Goal: Information Seeking & Learning: Compare options

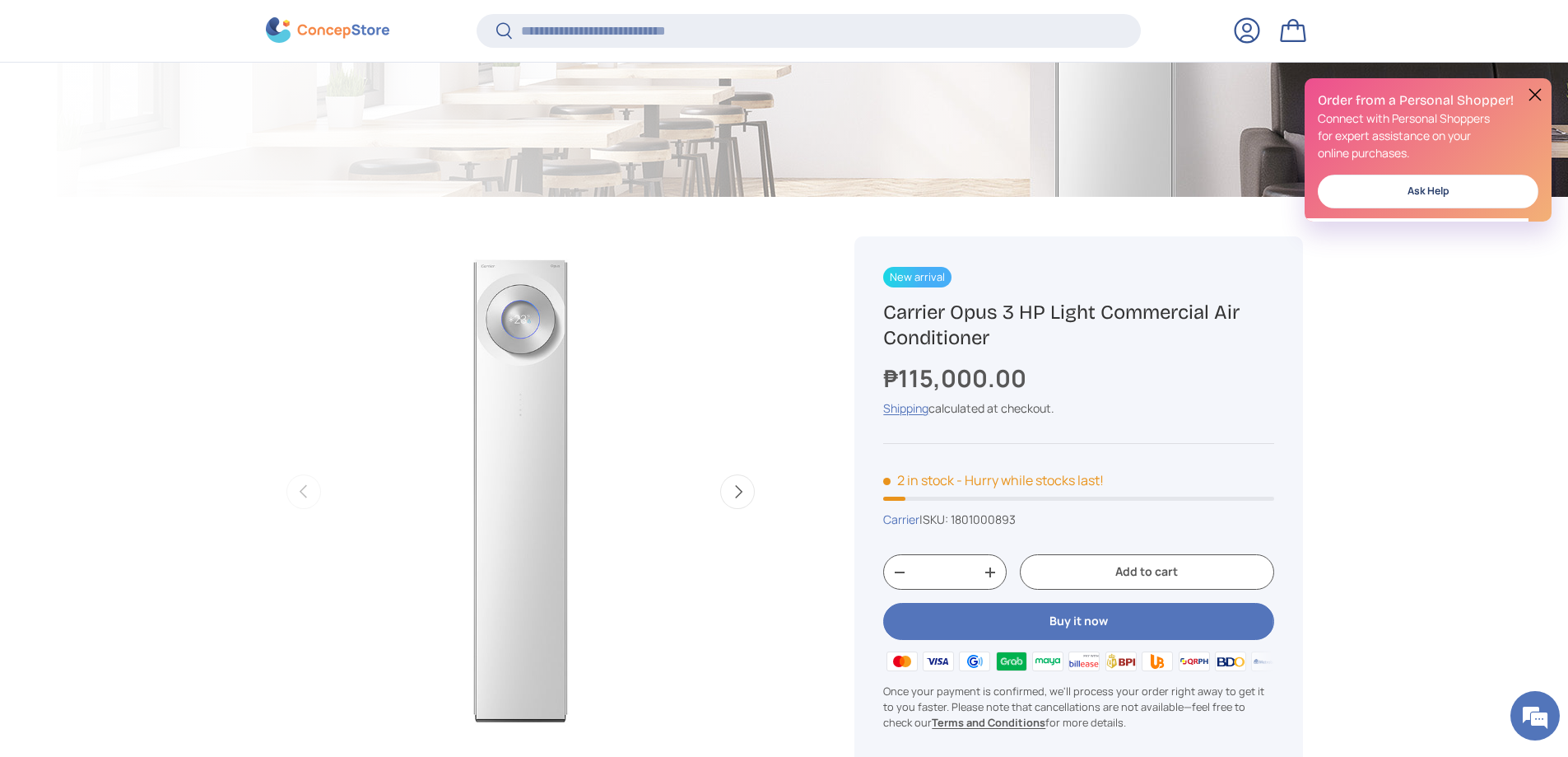
scroll to position [631, 0]
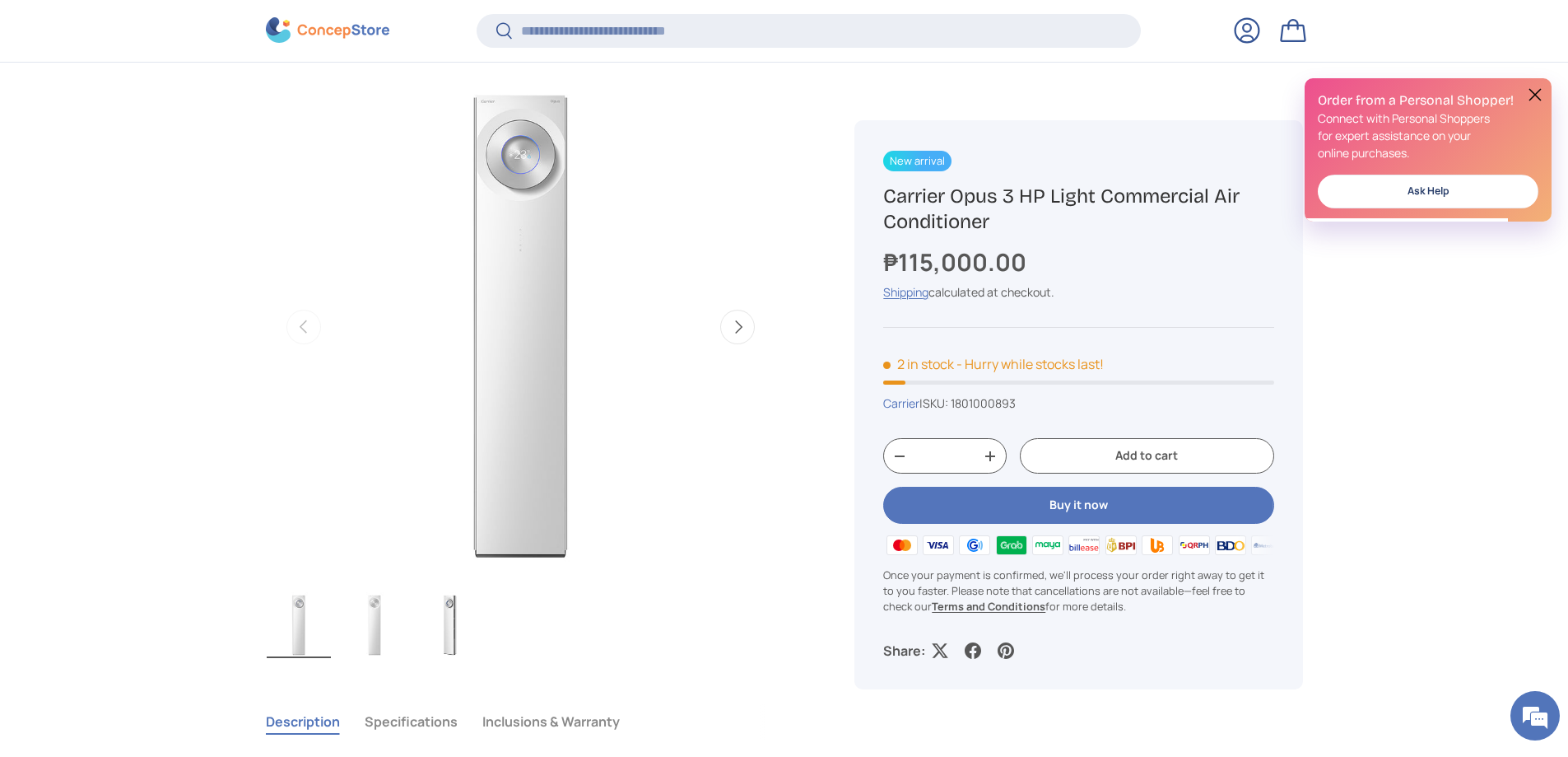
click at [748, 328] on button "Next" at bounding box center [737, 327] width 34 height 34
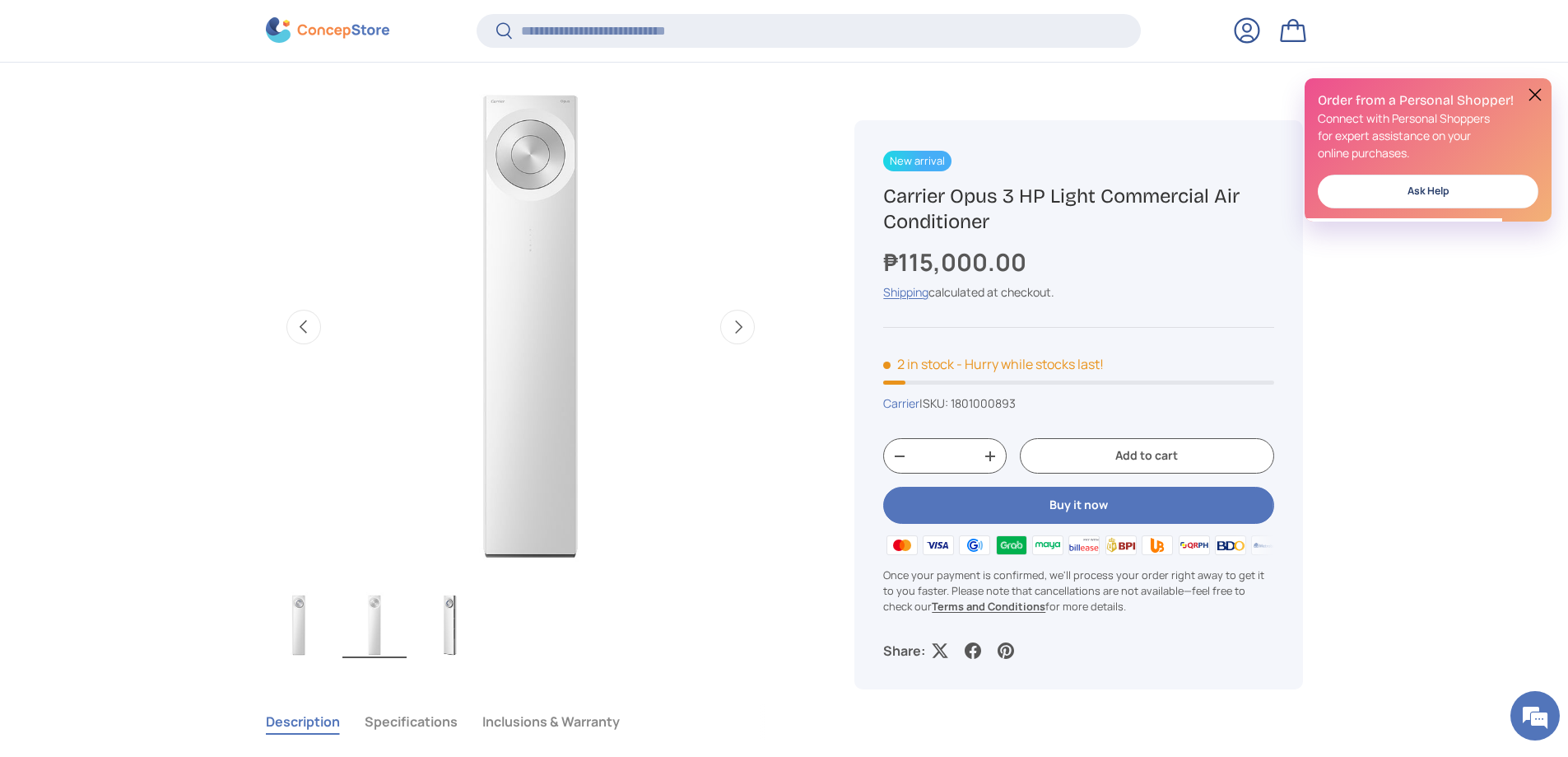
scroll to position [0, 519]
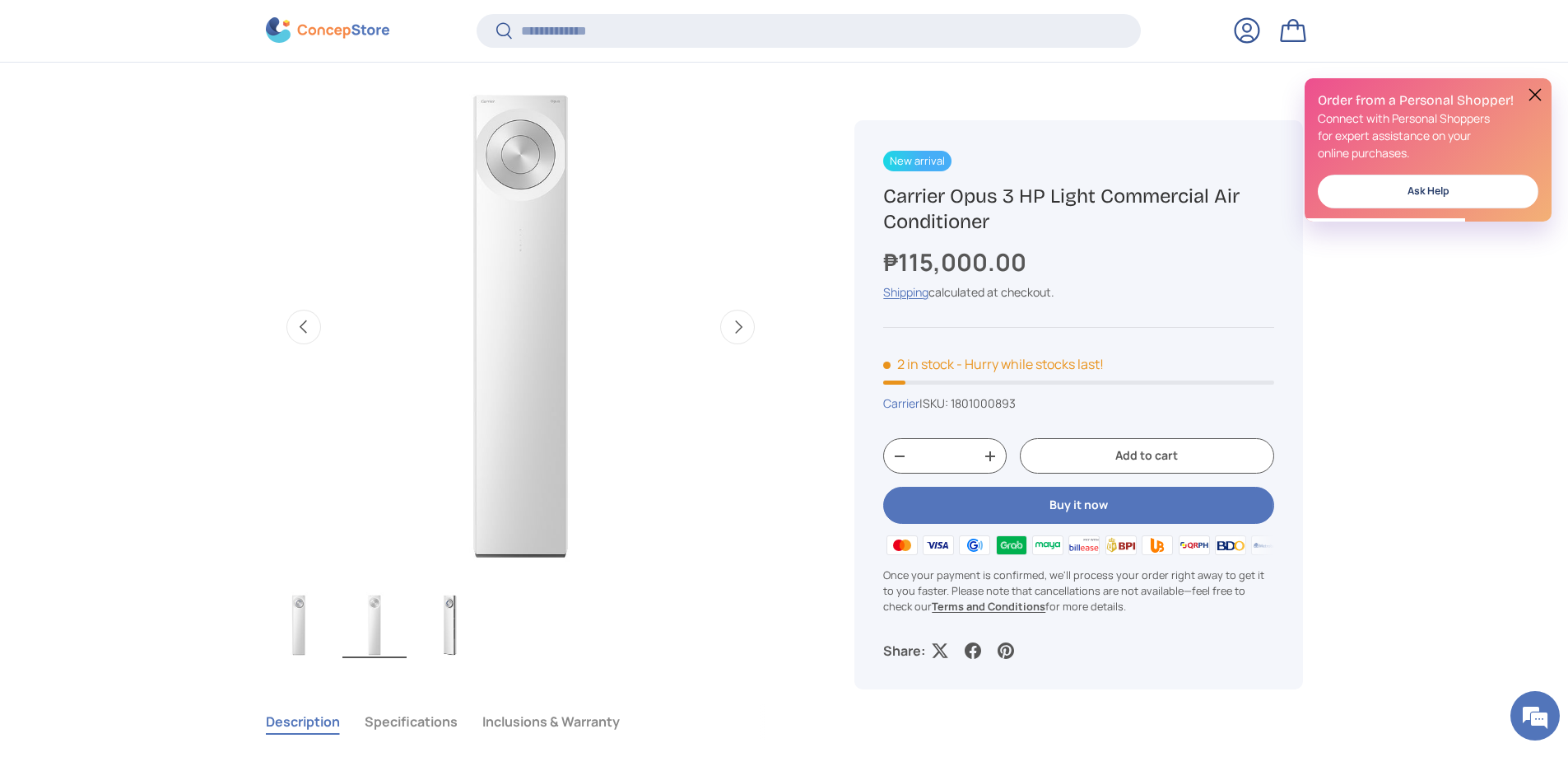
click at [306, 326] on button "Previous" at bounding box center [303, 327] width 34 height 34
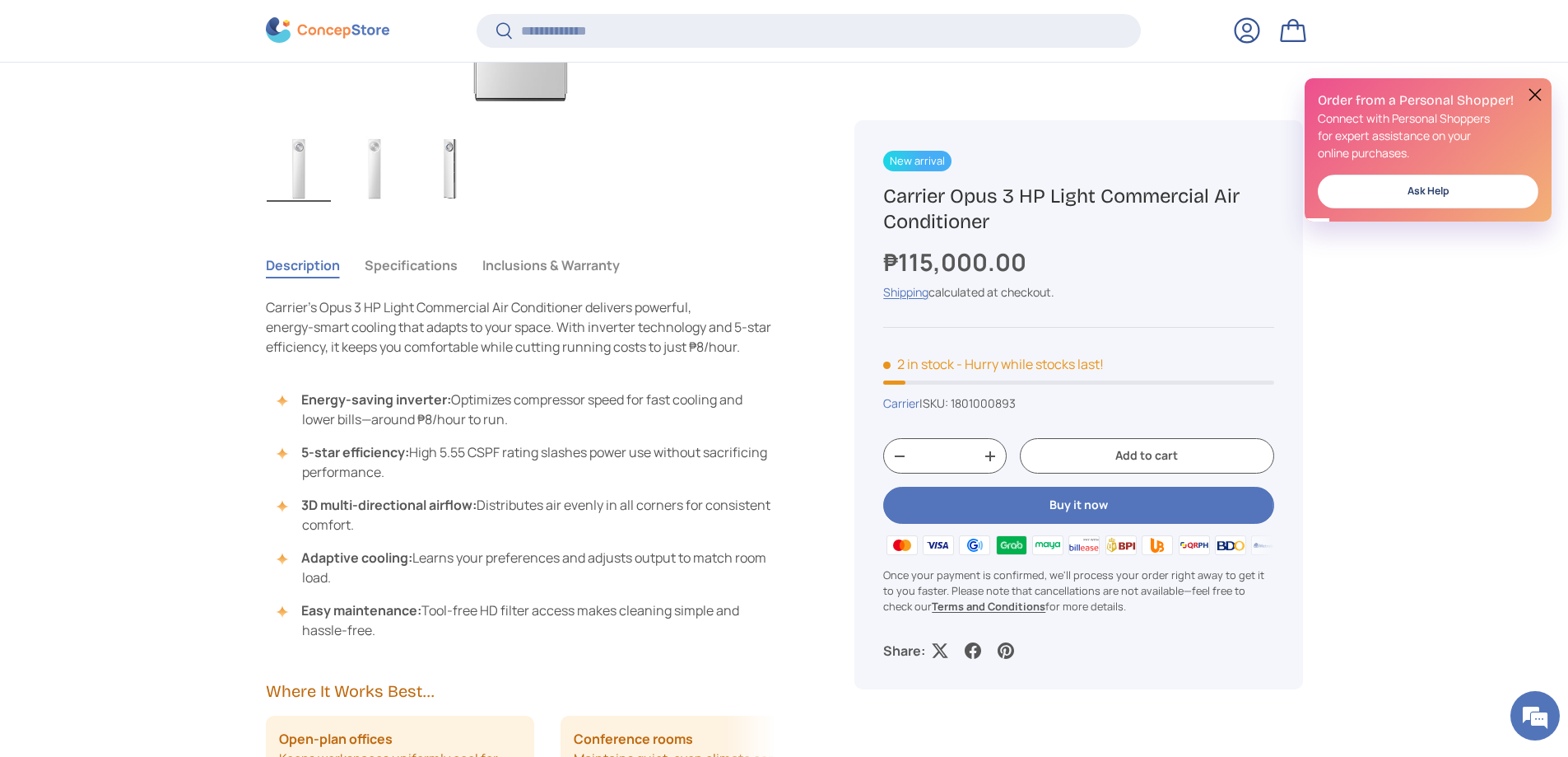
scroll to position [1125, 0]
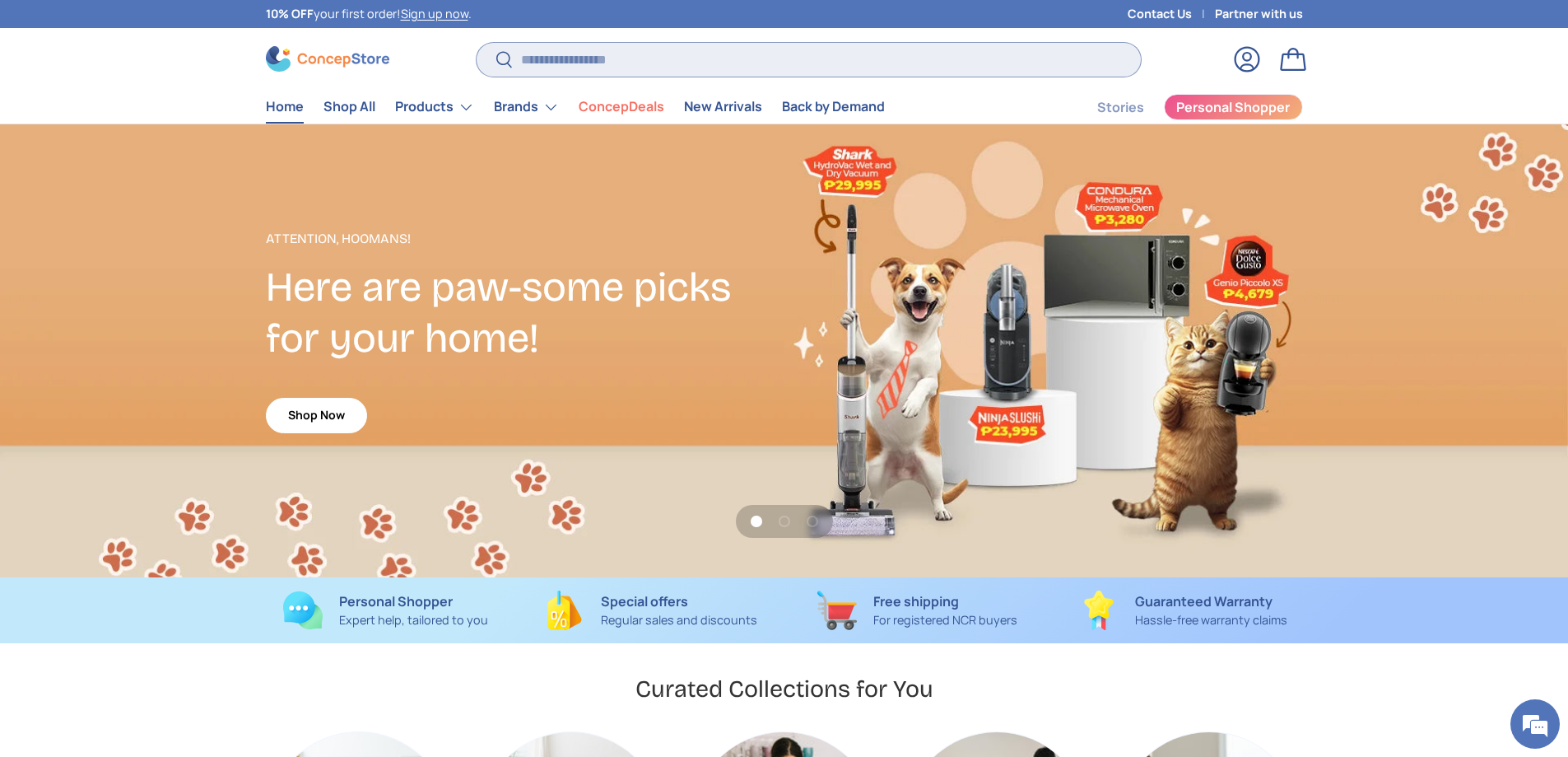
click at [690, 56] on input "Search" at bounding box center [809, 60] width 664 height 33
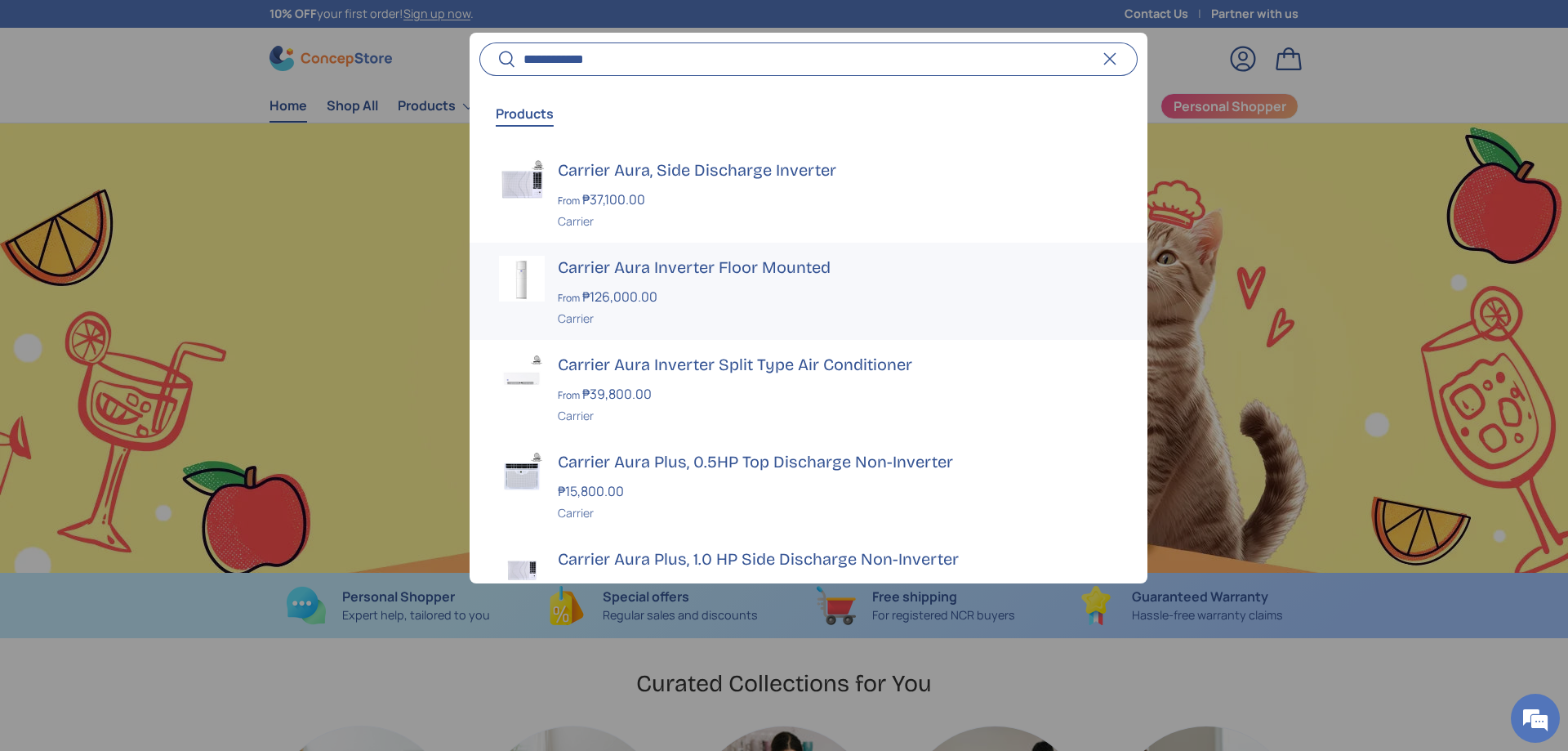
scroll to position [0, 3136]
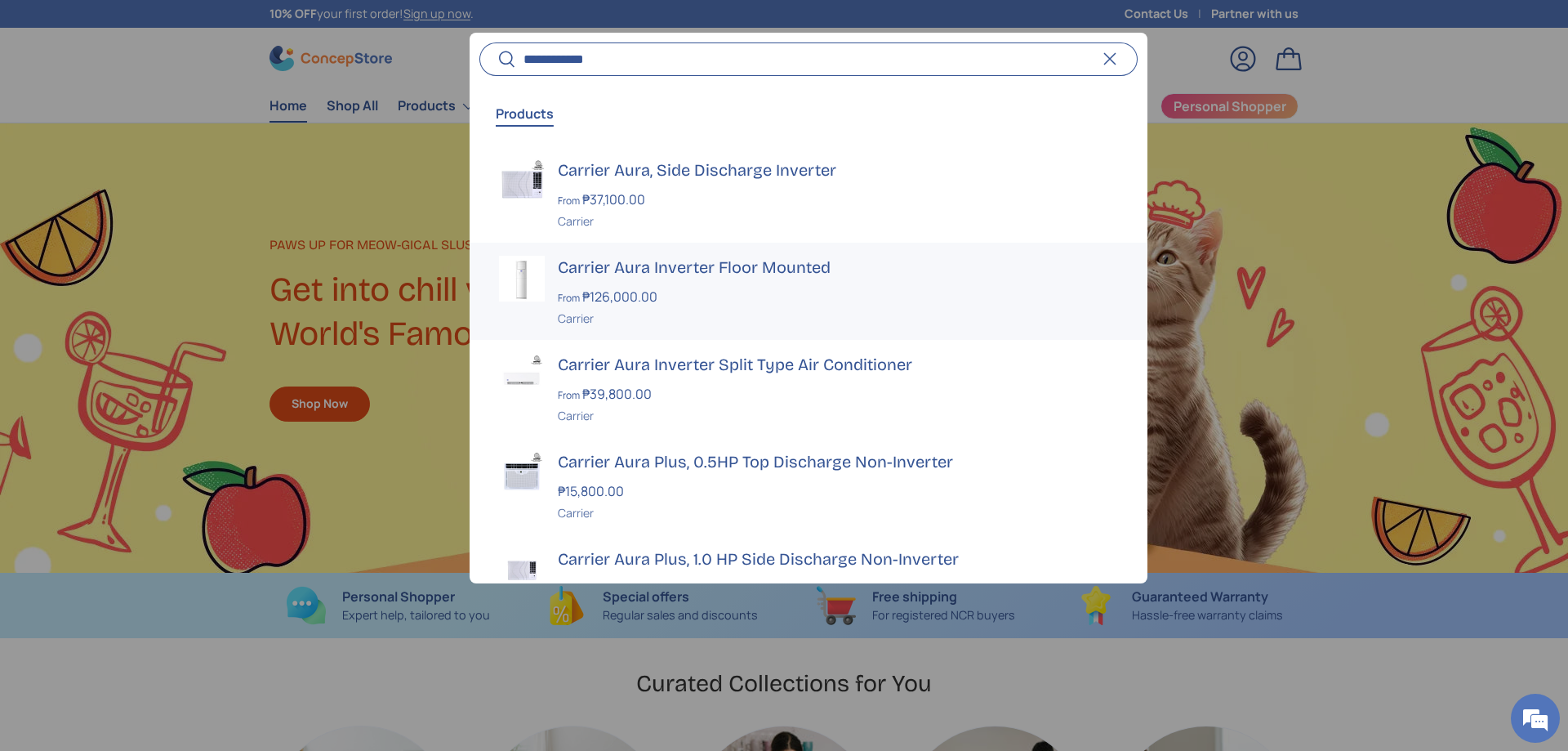
type input "**********"
click at [679, 265] on h3 "Carrier Aura Inverter Floor Mounted" at bounding box center [837, 267] width 560 height 23
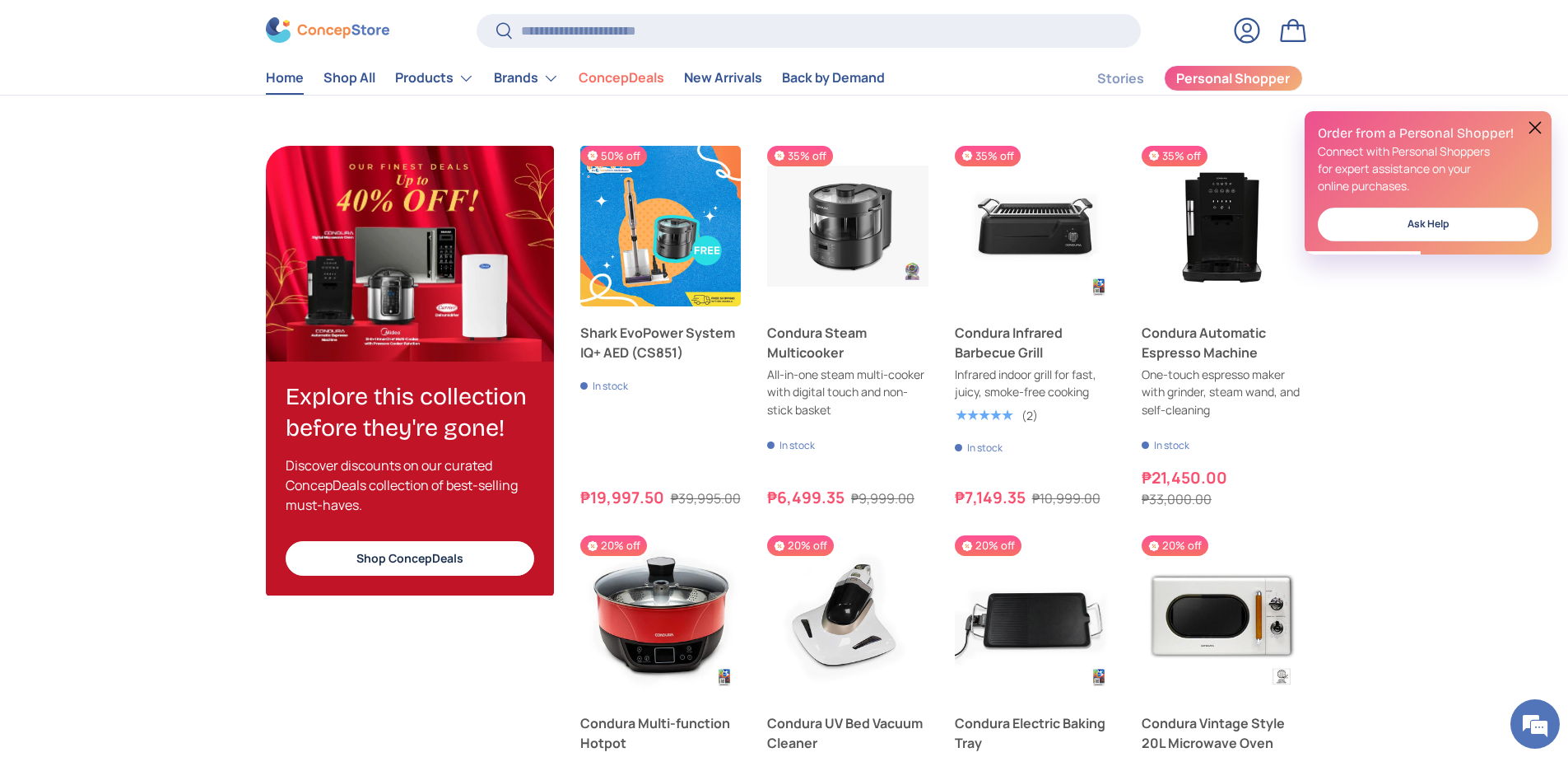
scroll to position [615, 0]
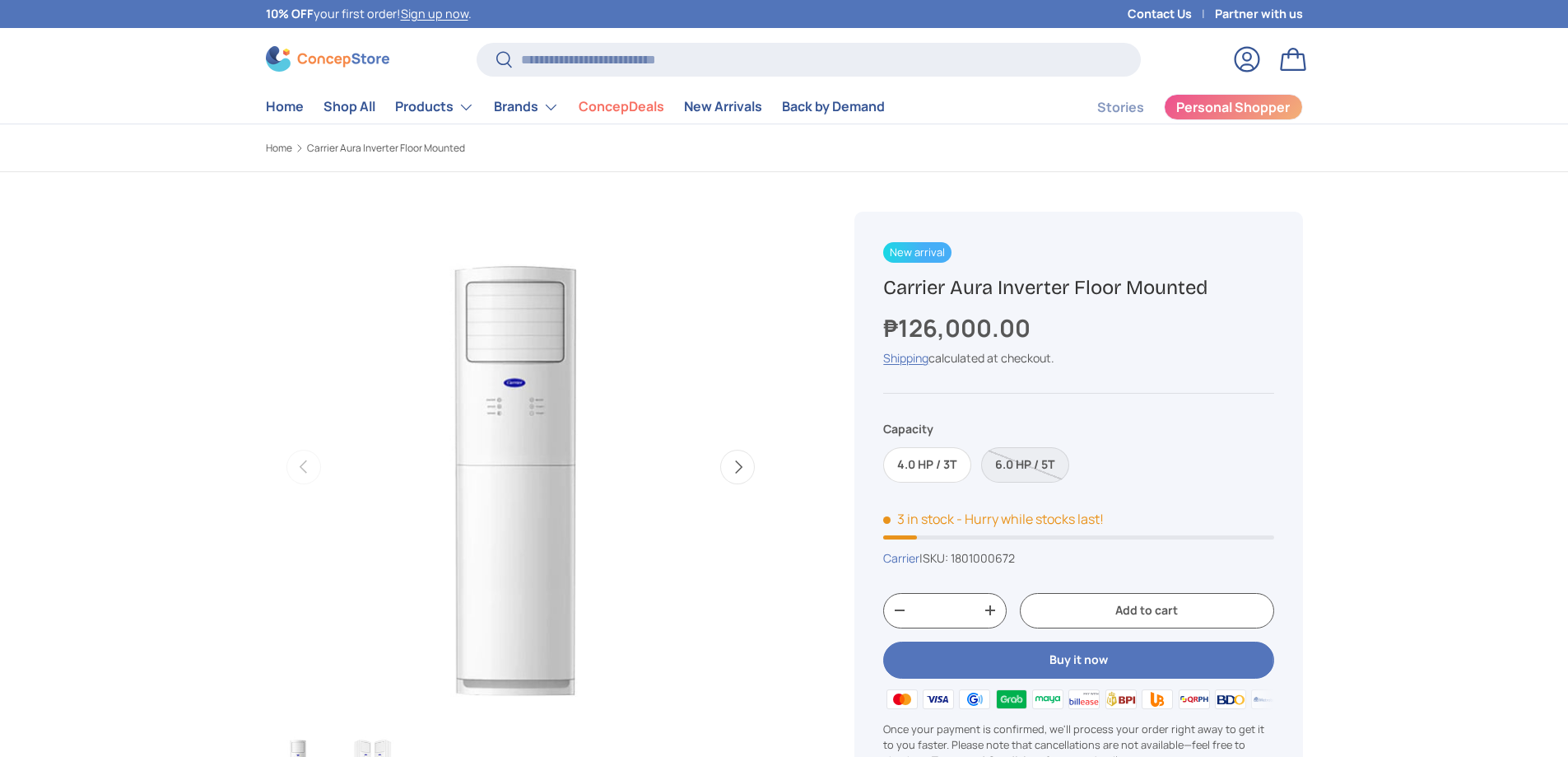
click at [729, 470] on button "Next" at bounding box center [737, 466] width 34 height 34
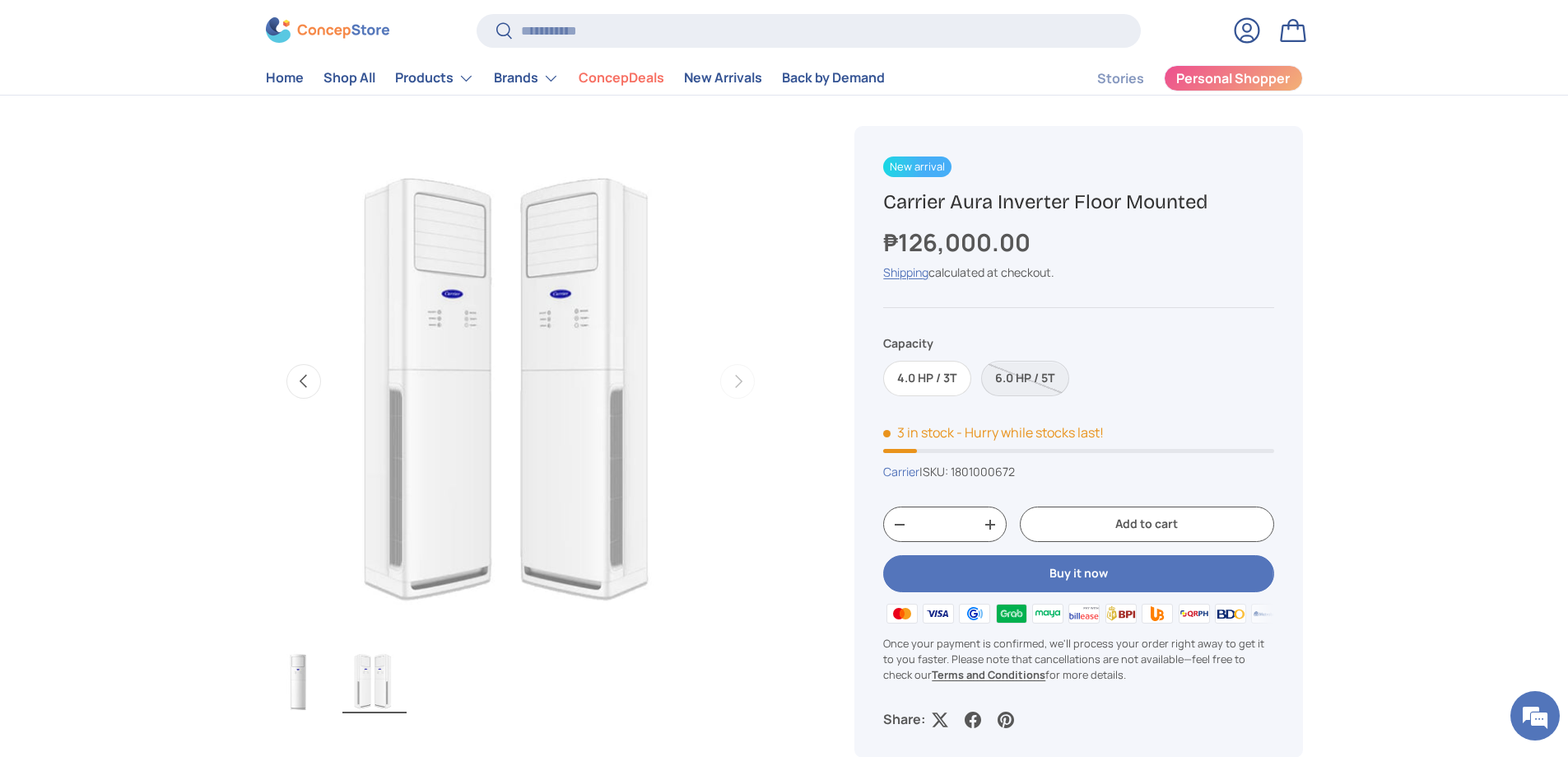
scroll to position [12, 0]
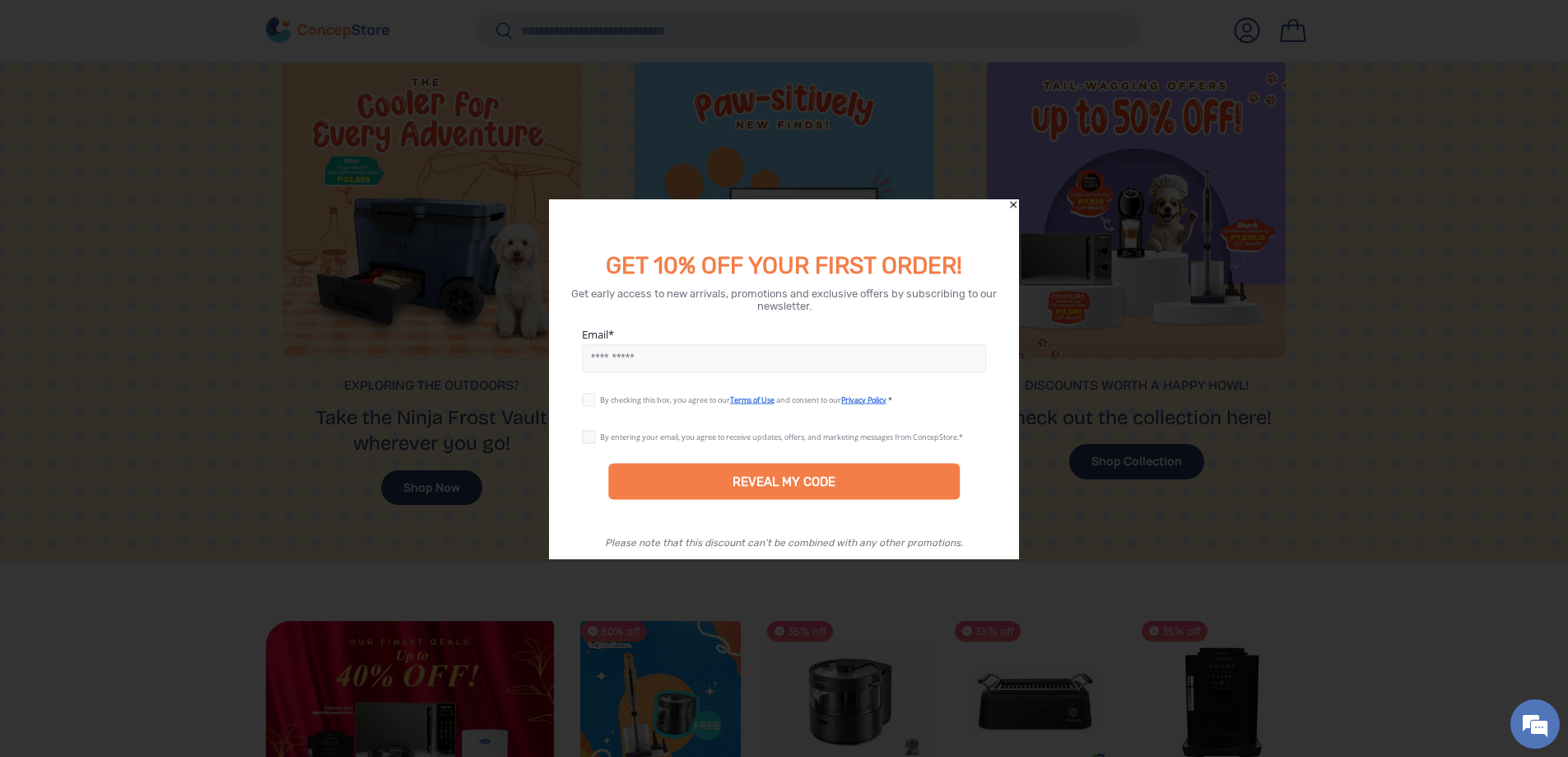
click at [1009, 200] on icon "Close" at bounding box center [1013, 204] width 11 height 11
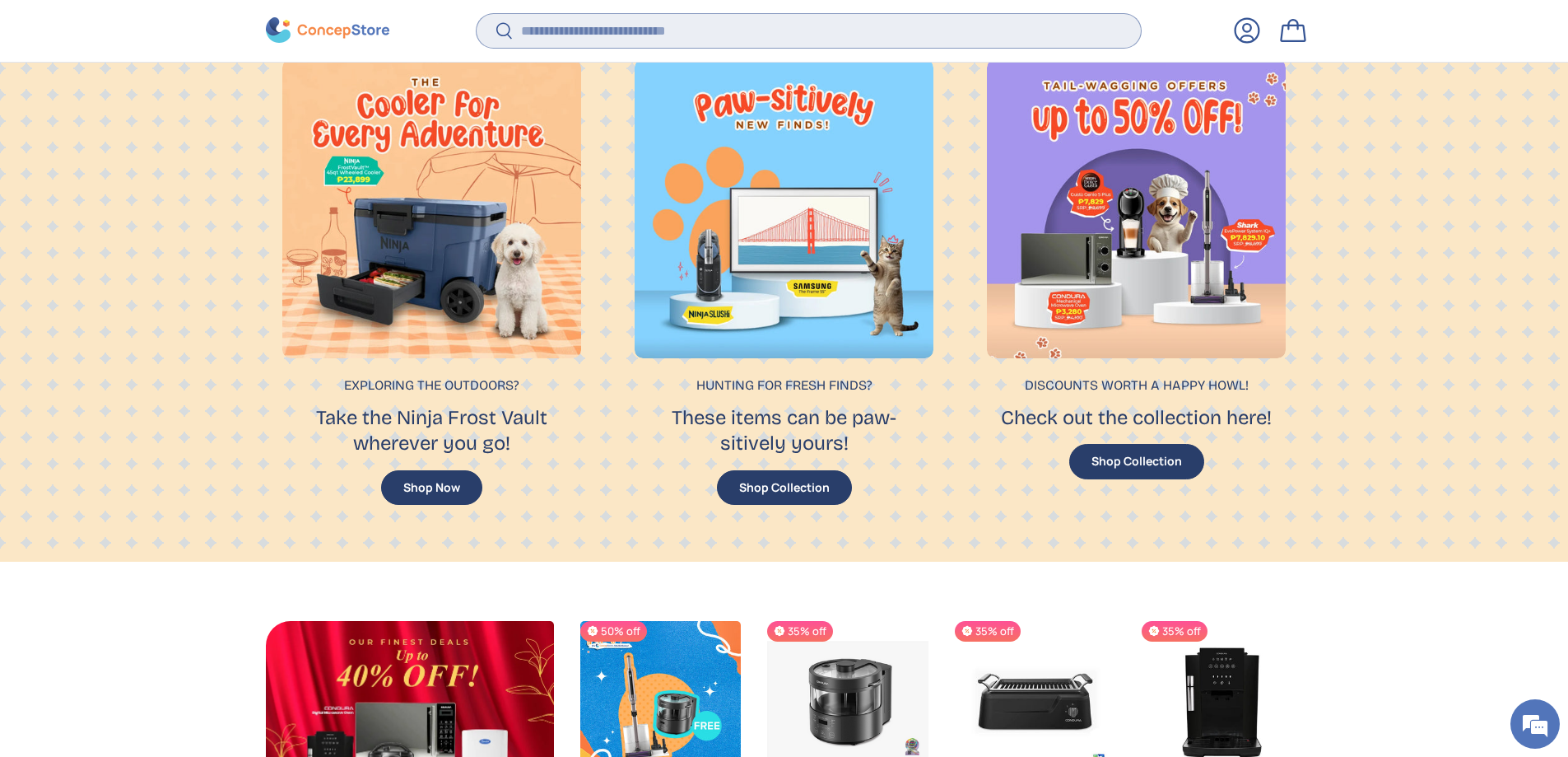
drag, startPoint x: 579, startPoint y: 31, endPoint x: 567, endPoint y: 25, distance: 13.4
click at [579, 31] on input "Search" at bounding box center [809, 31] width 664 height 33
type input "*"
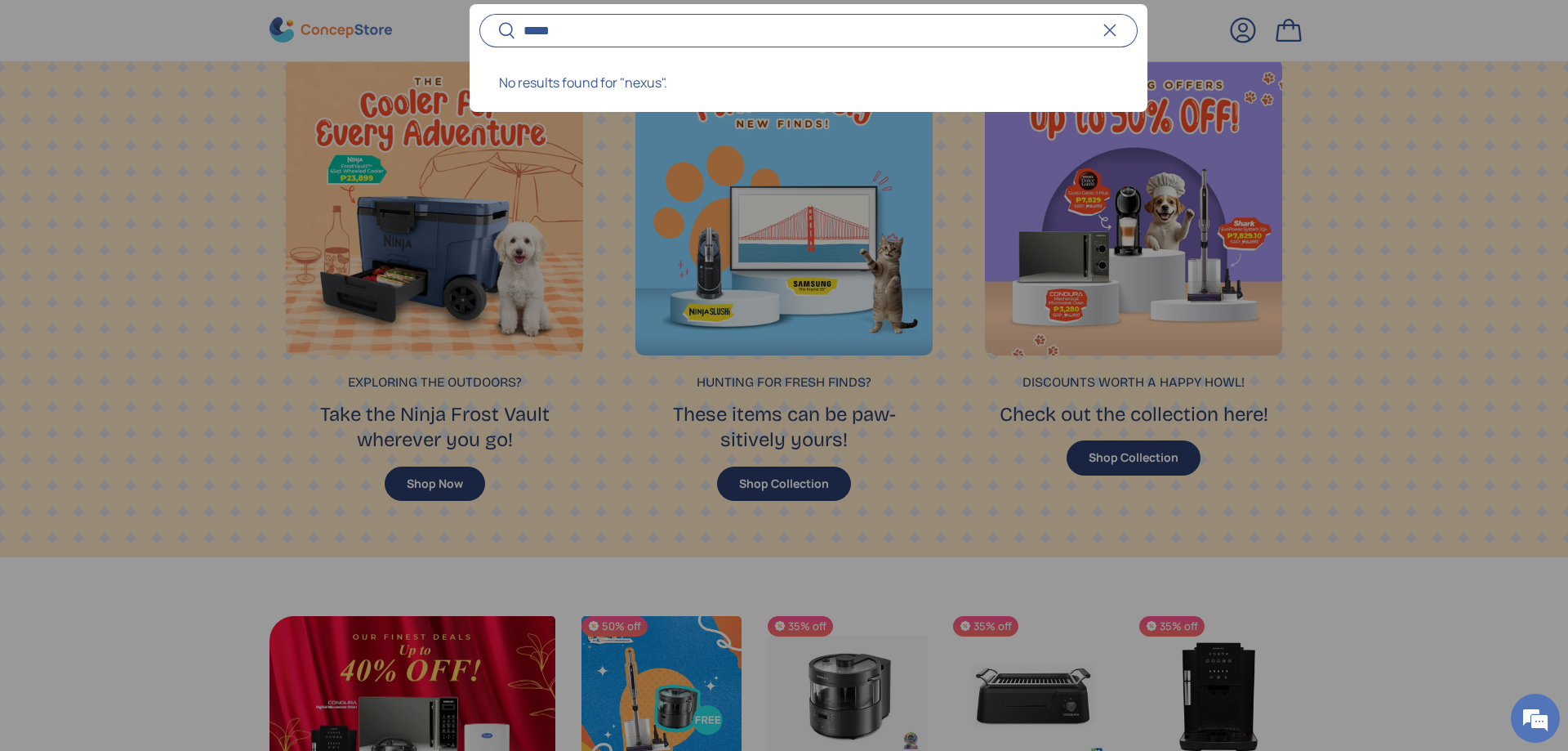
click at [525, 26] on input "*****" at bounding box center [808, 30] width 659 height 33
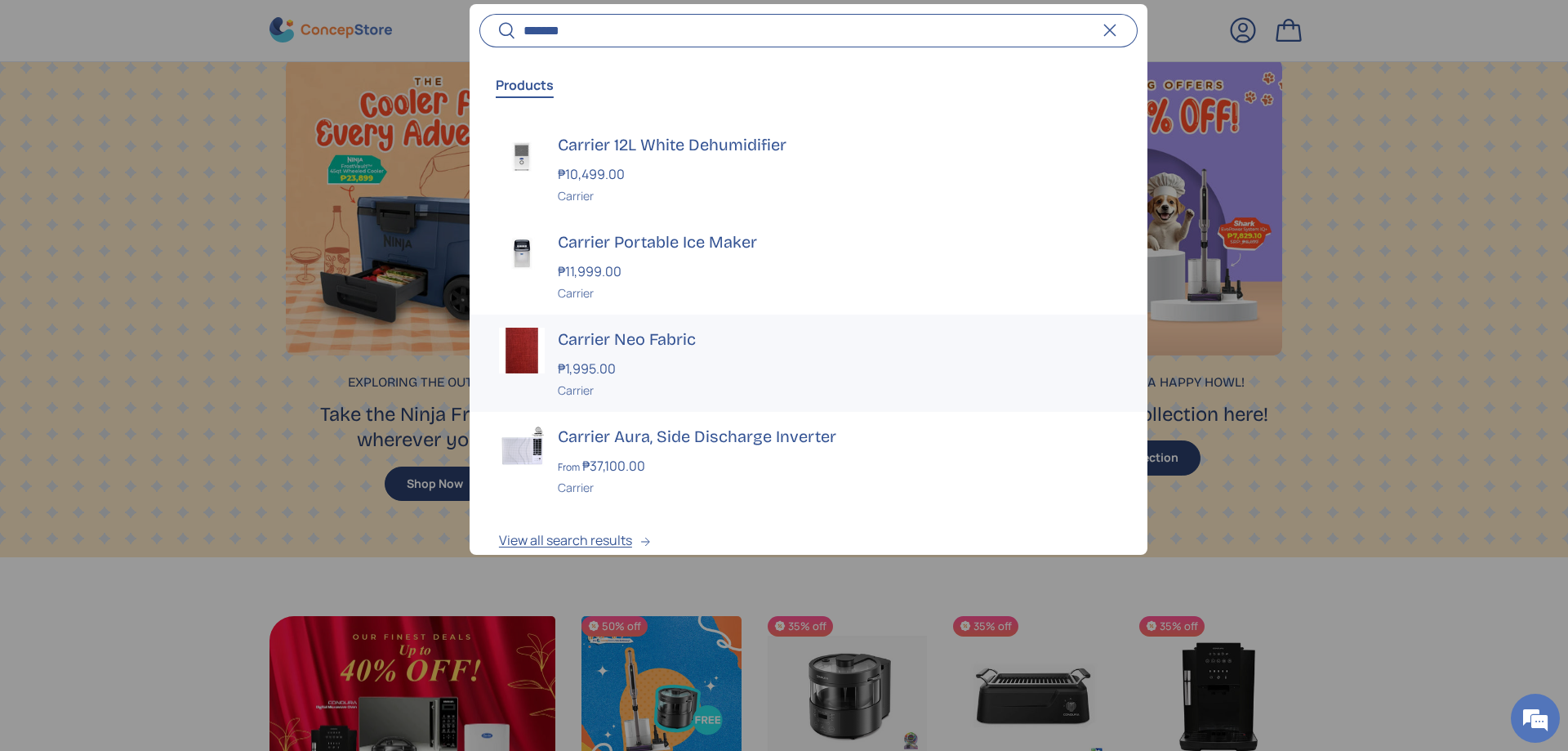
scroll to position [117, 0]
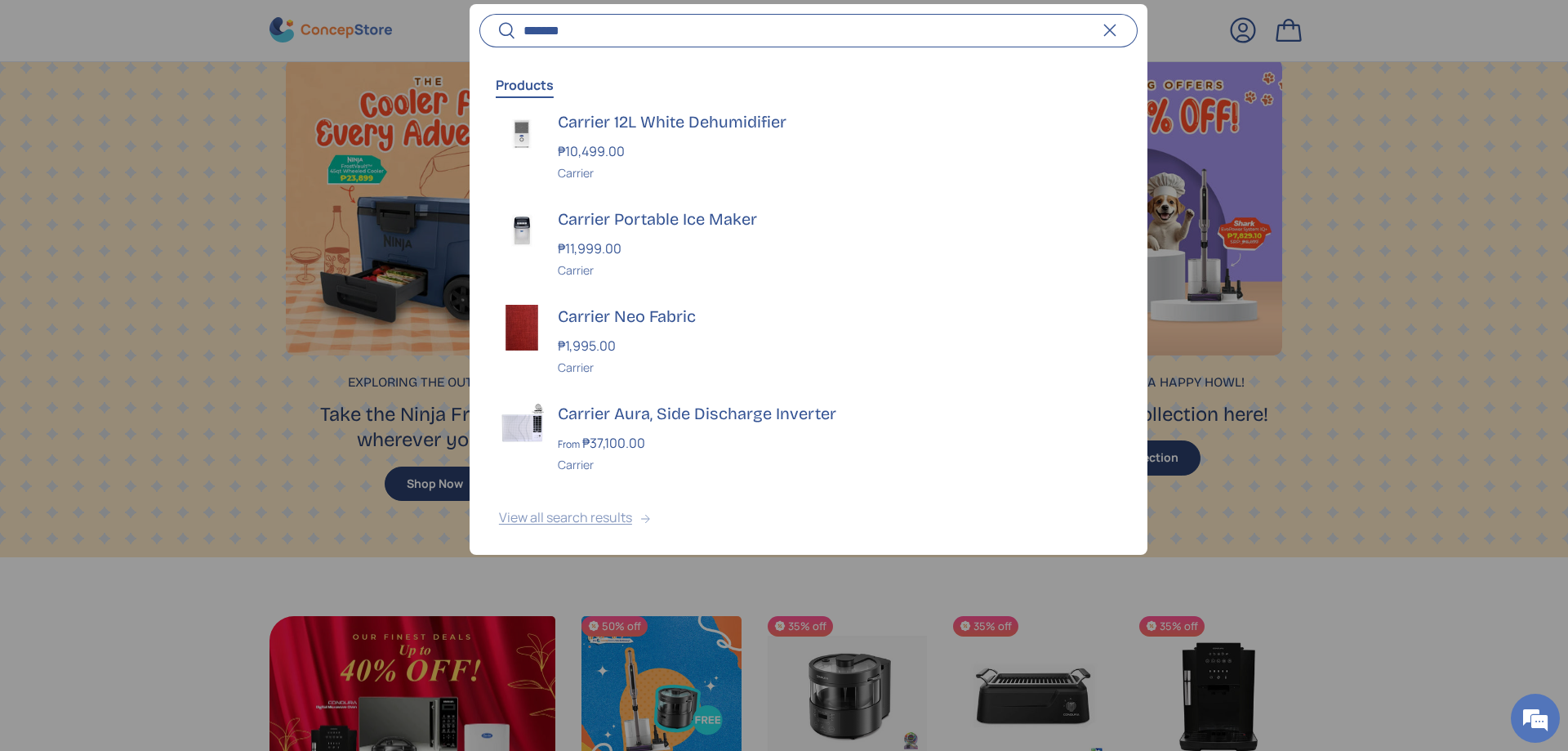
type input "*******"
click at [605, 511] on button "View all search results" at bounding box center [808, 521] width 678 height 69
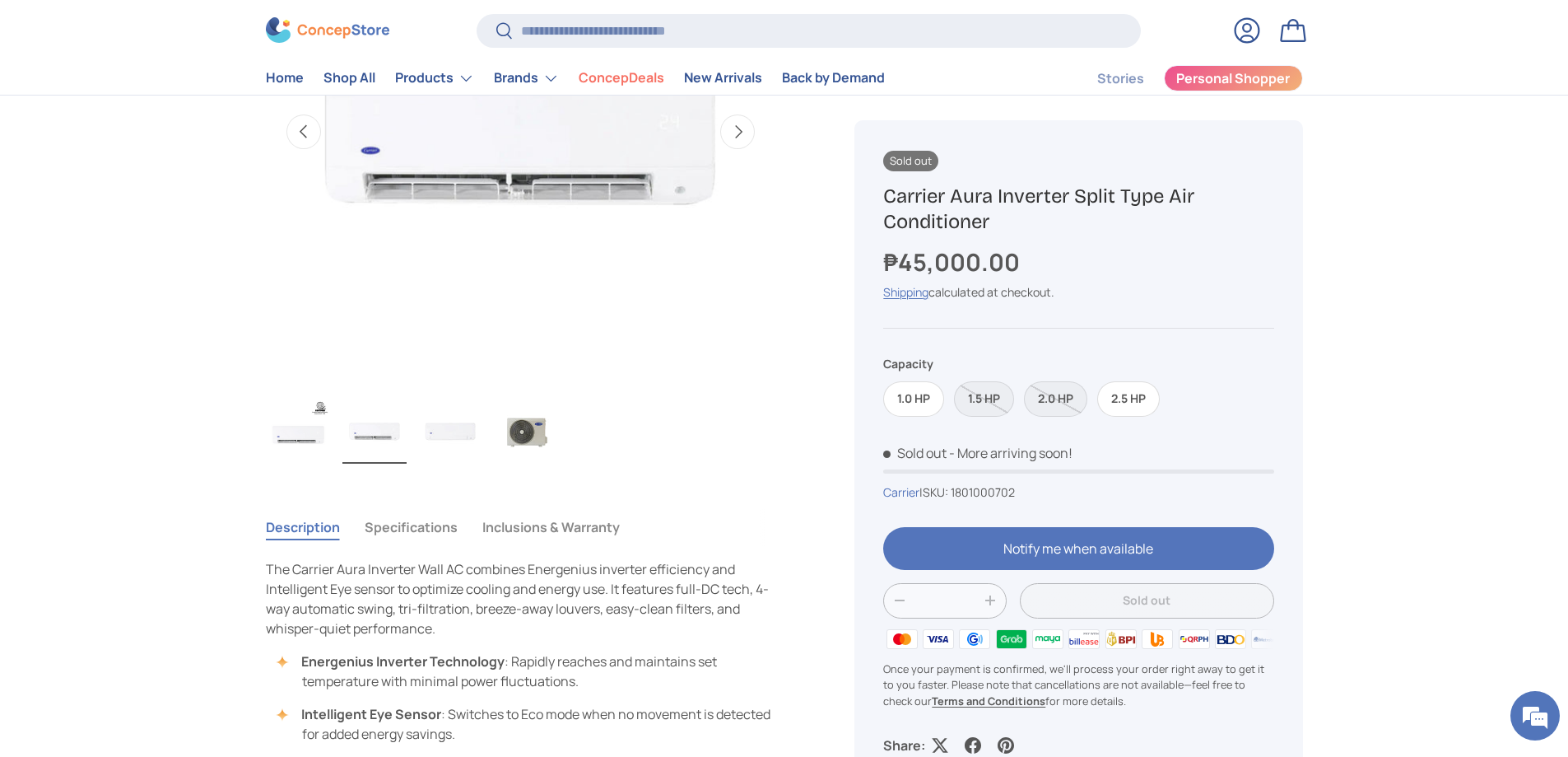
scroll to position [824, 0]
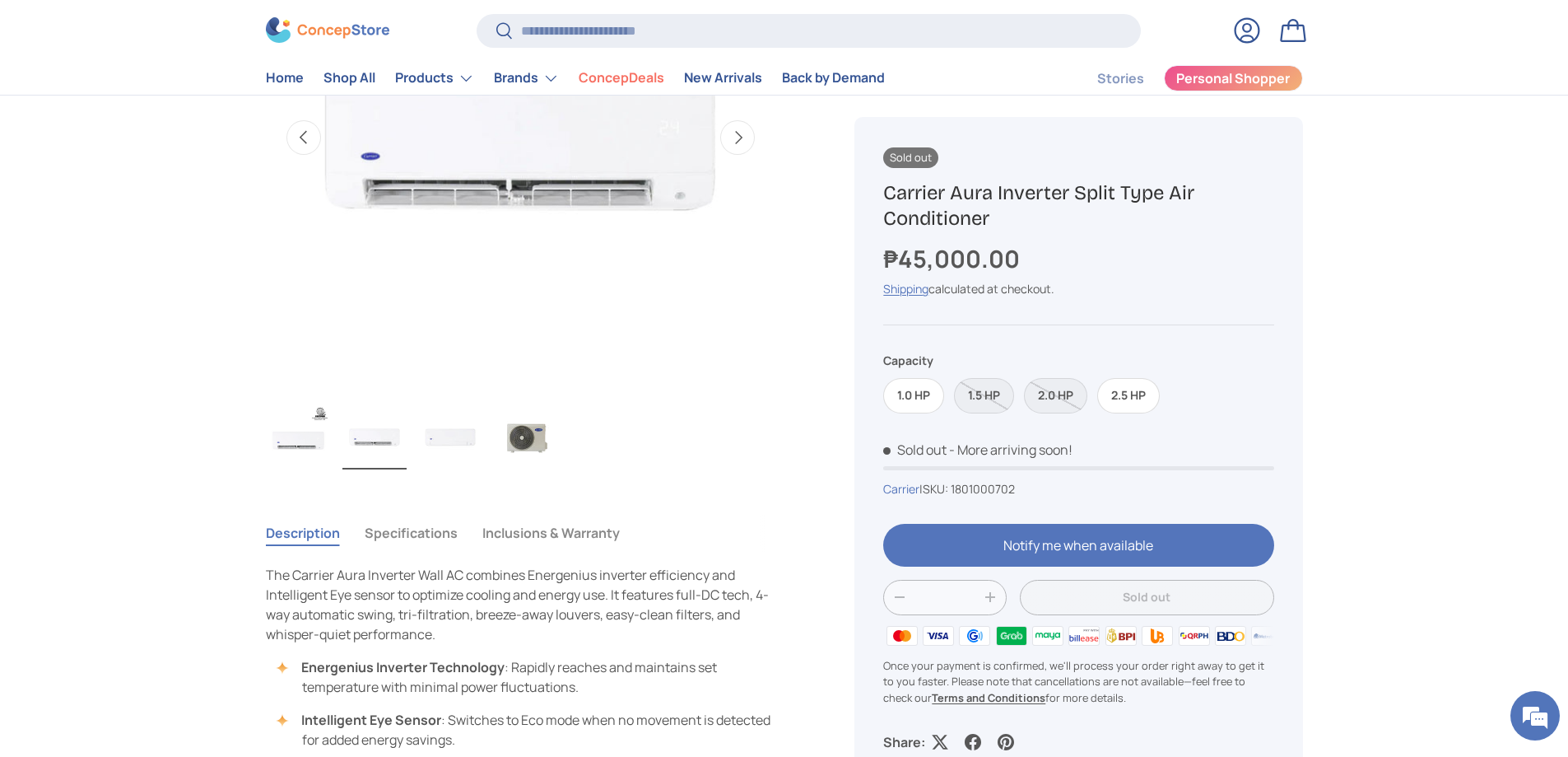
click at [528, 438] on img "Gallery Viewer" at bounding box center [526, 436] width 64 height 66
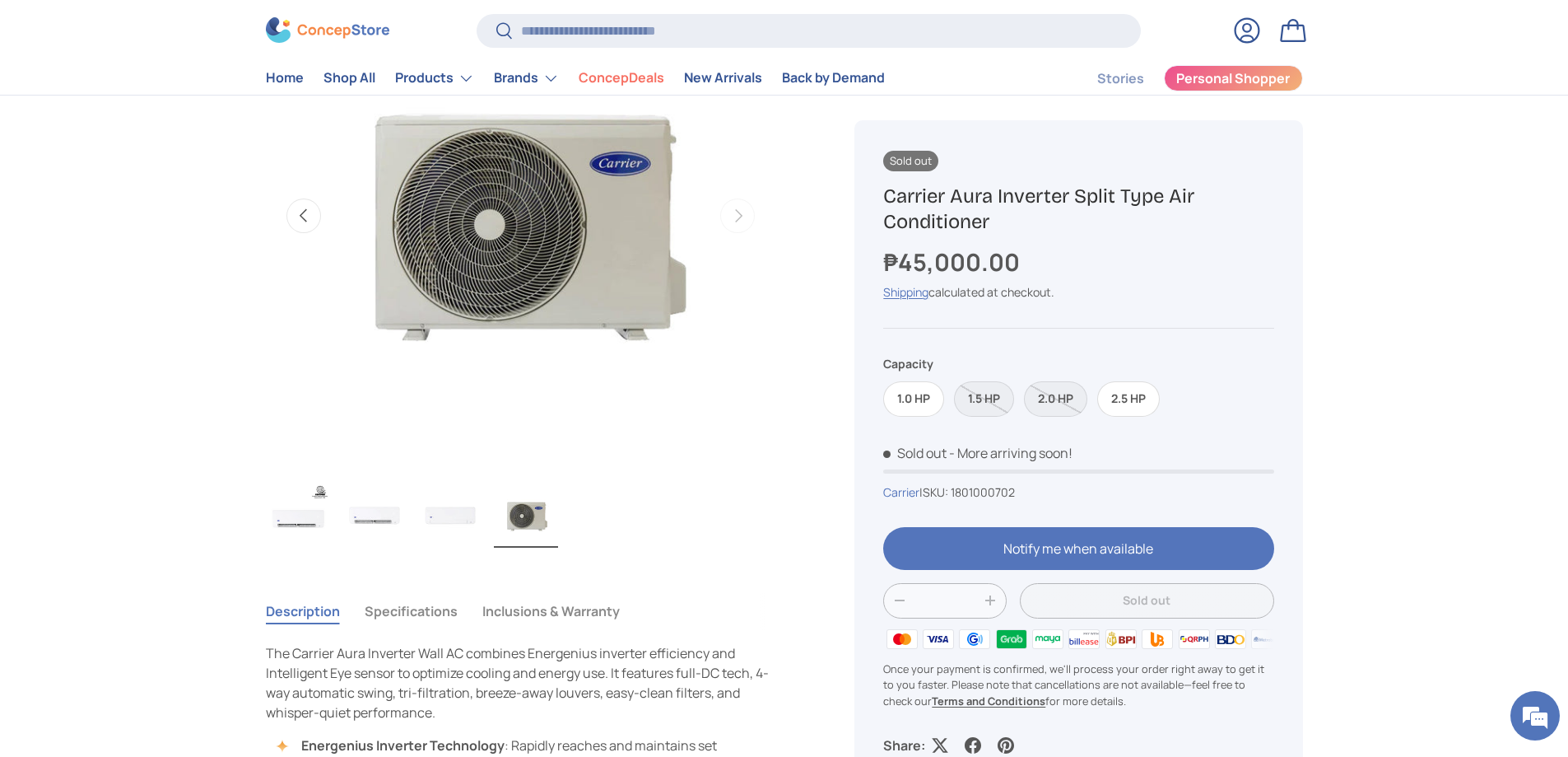
scroll to position [741, 0]
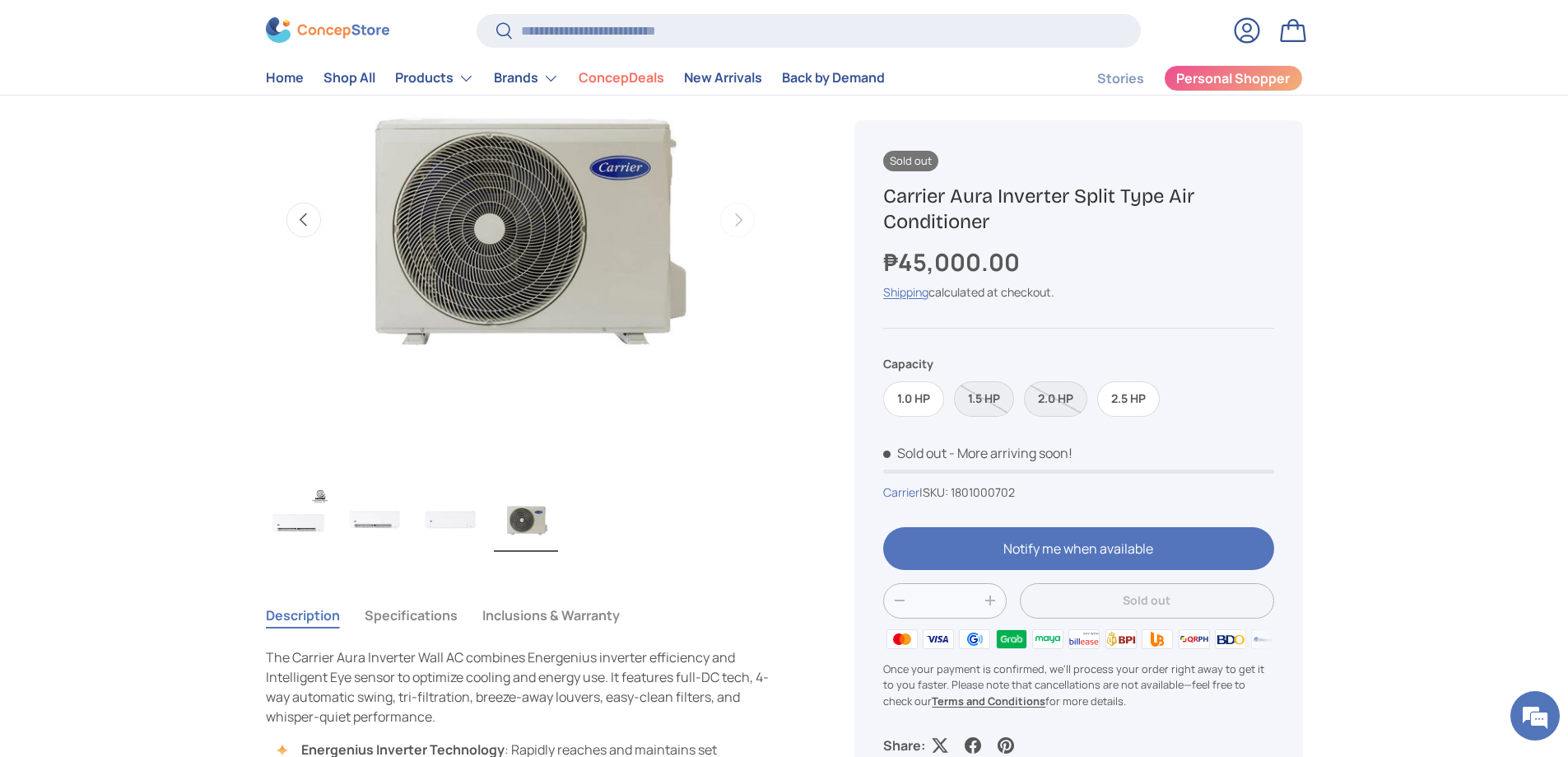
click at [472, 501] on img "Gallery Viewer" at bounding box center [450, 518] width 64 height 66
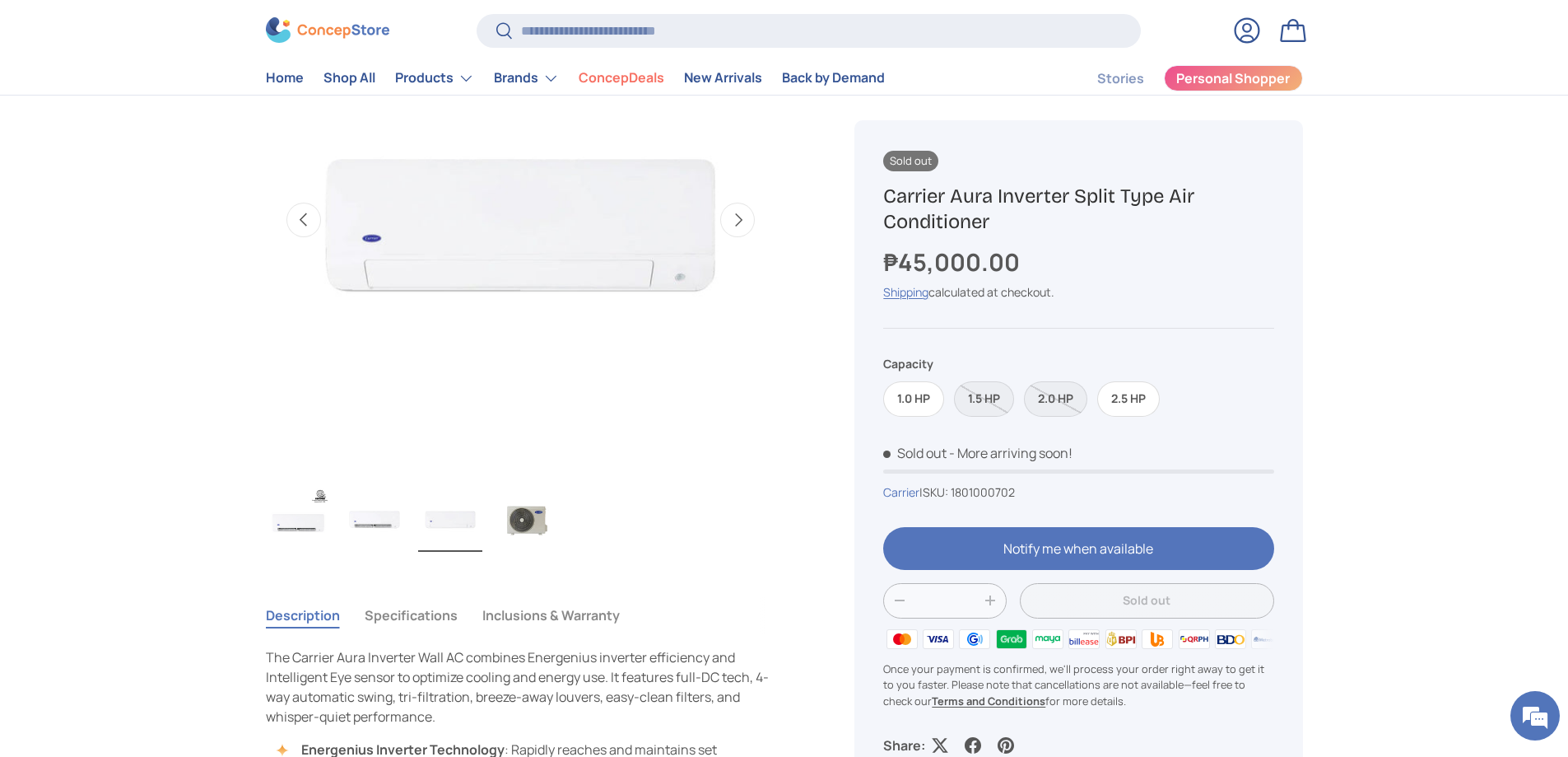
click at [381, 522] on img "Gallery Viewer" at bounding box center [374, 518] width 64 height 66
click at [306, 517] on img "Gallery Viewer" at bounding box center [298, 518] width 64 height 66
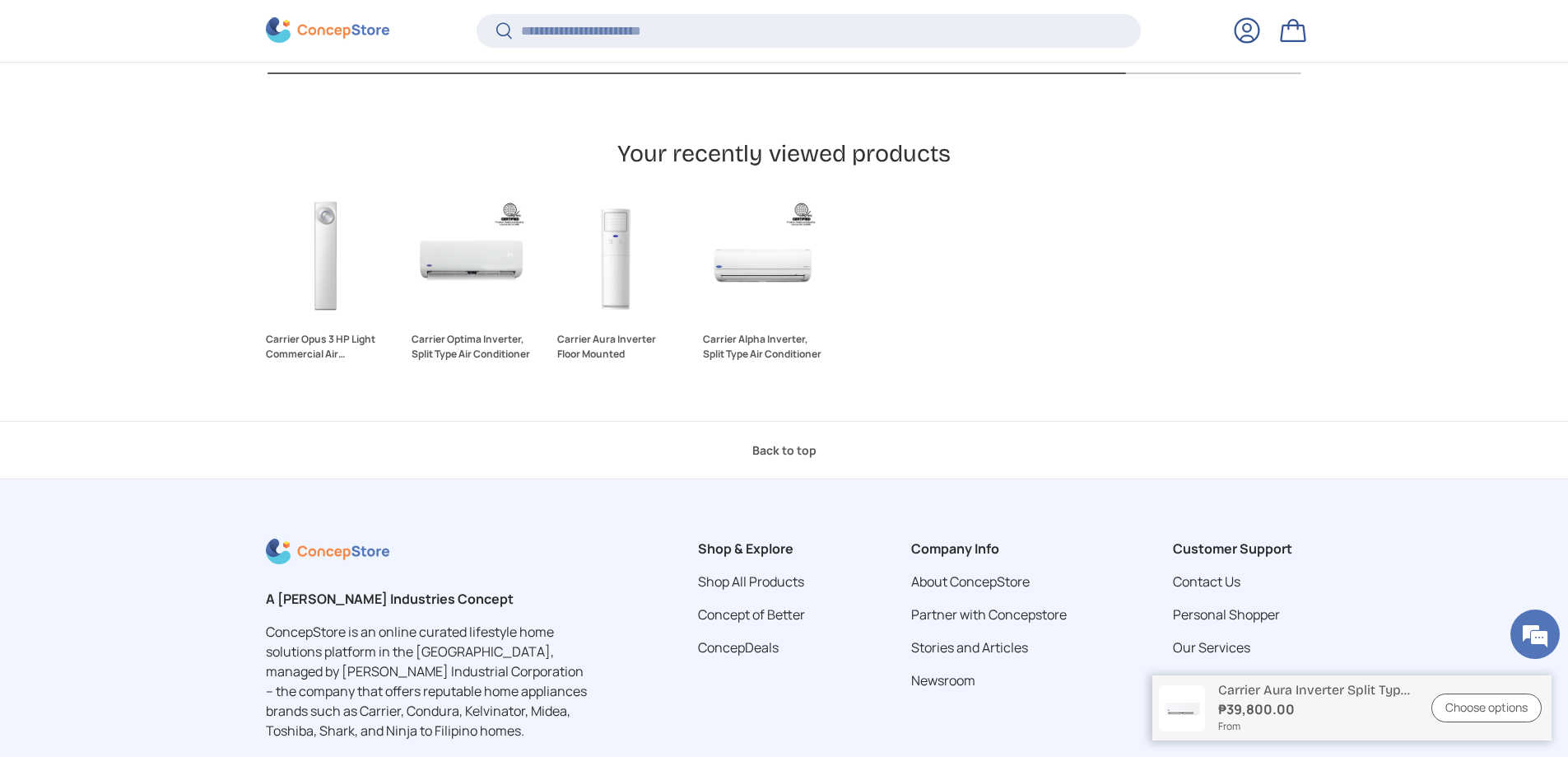
scroll to position [5187, 0]
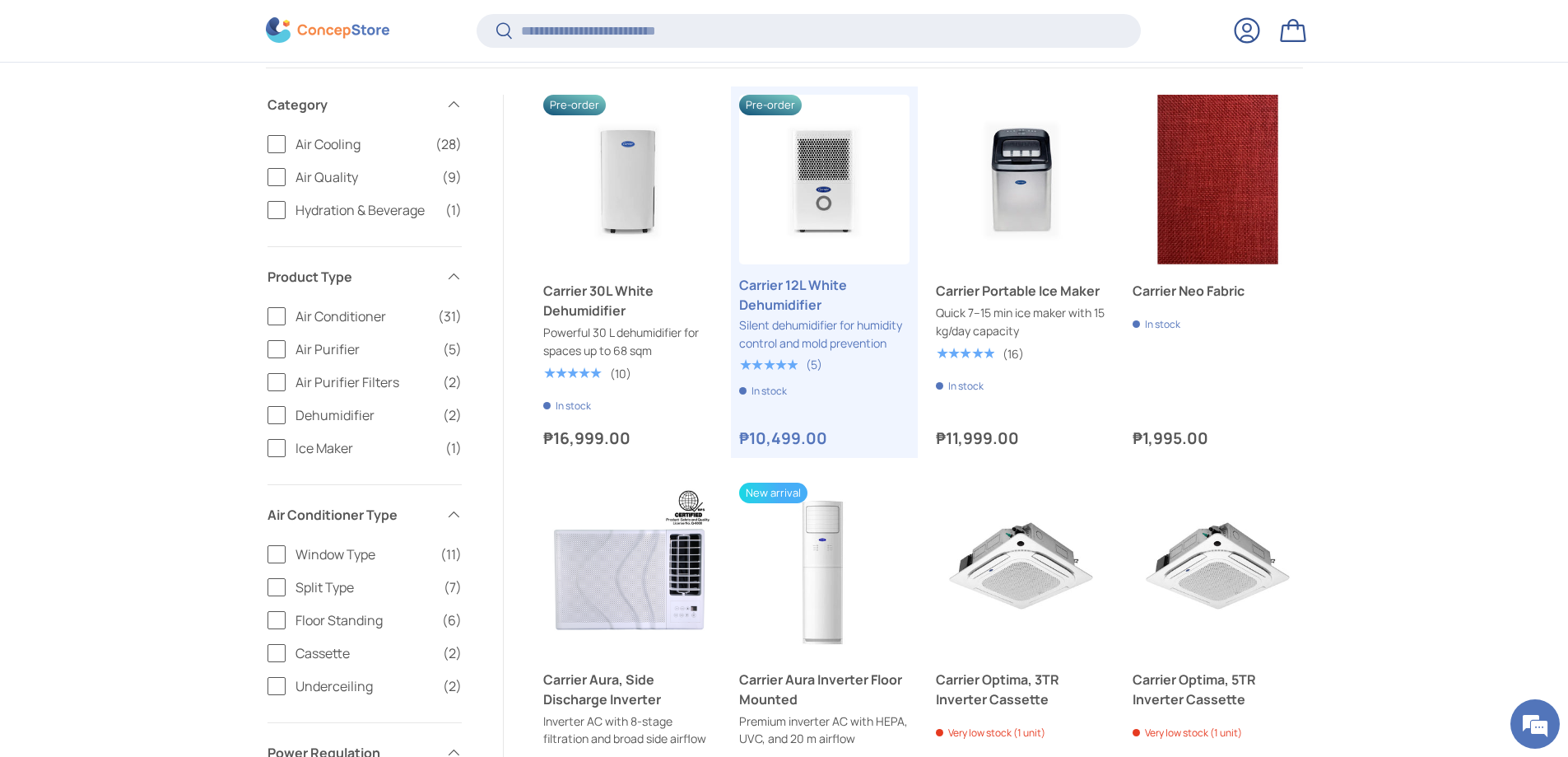
scroll to position [214, 0]
click at [336, 311] on span "Air Conditioner" at bounding box center [362, 317] width 133 height 20
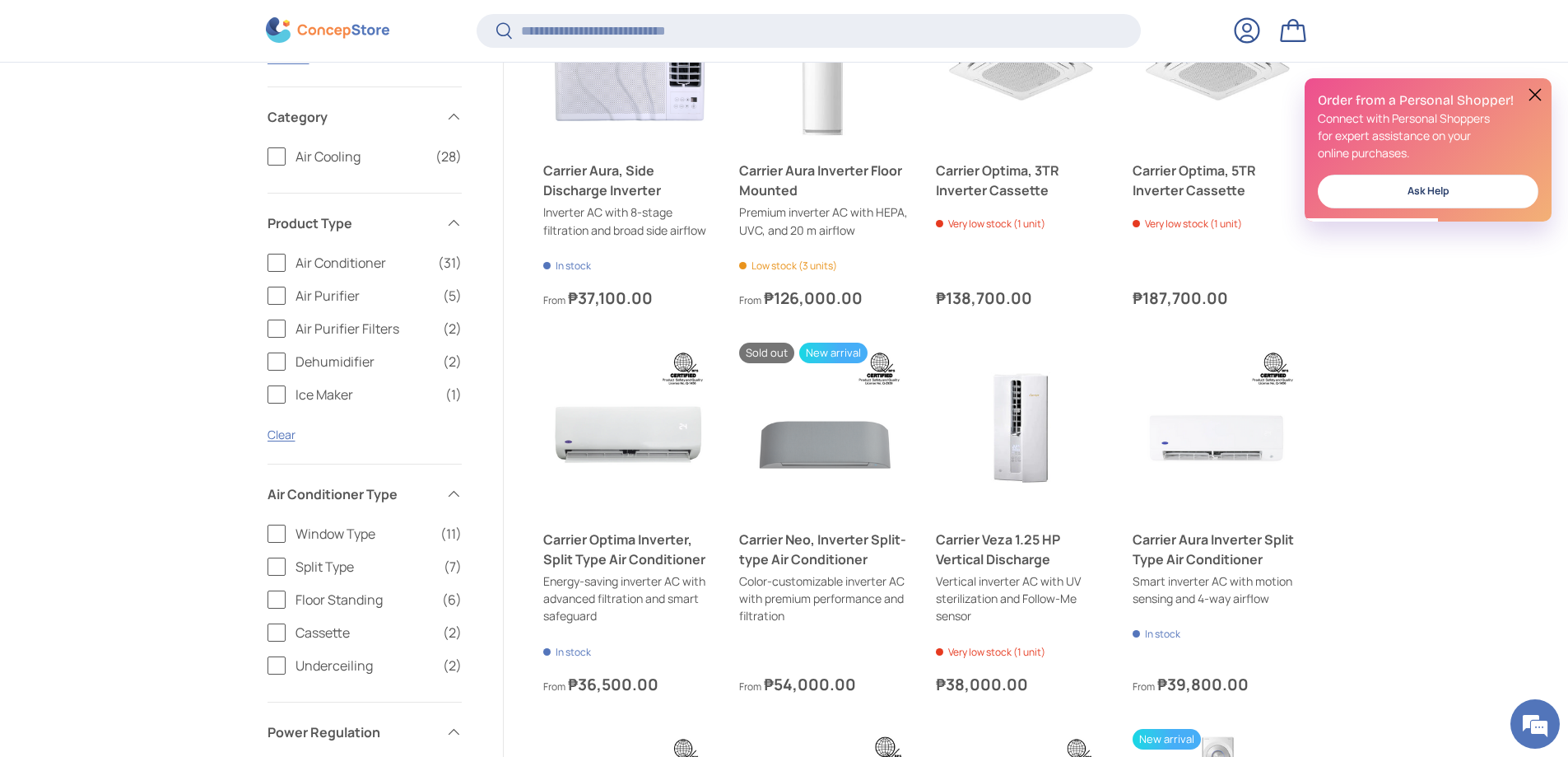
scroll to position [338, 0]
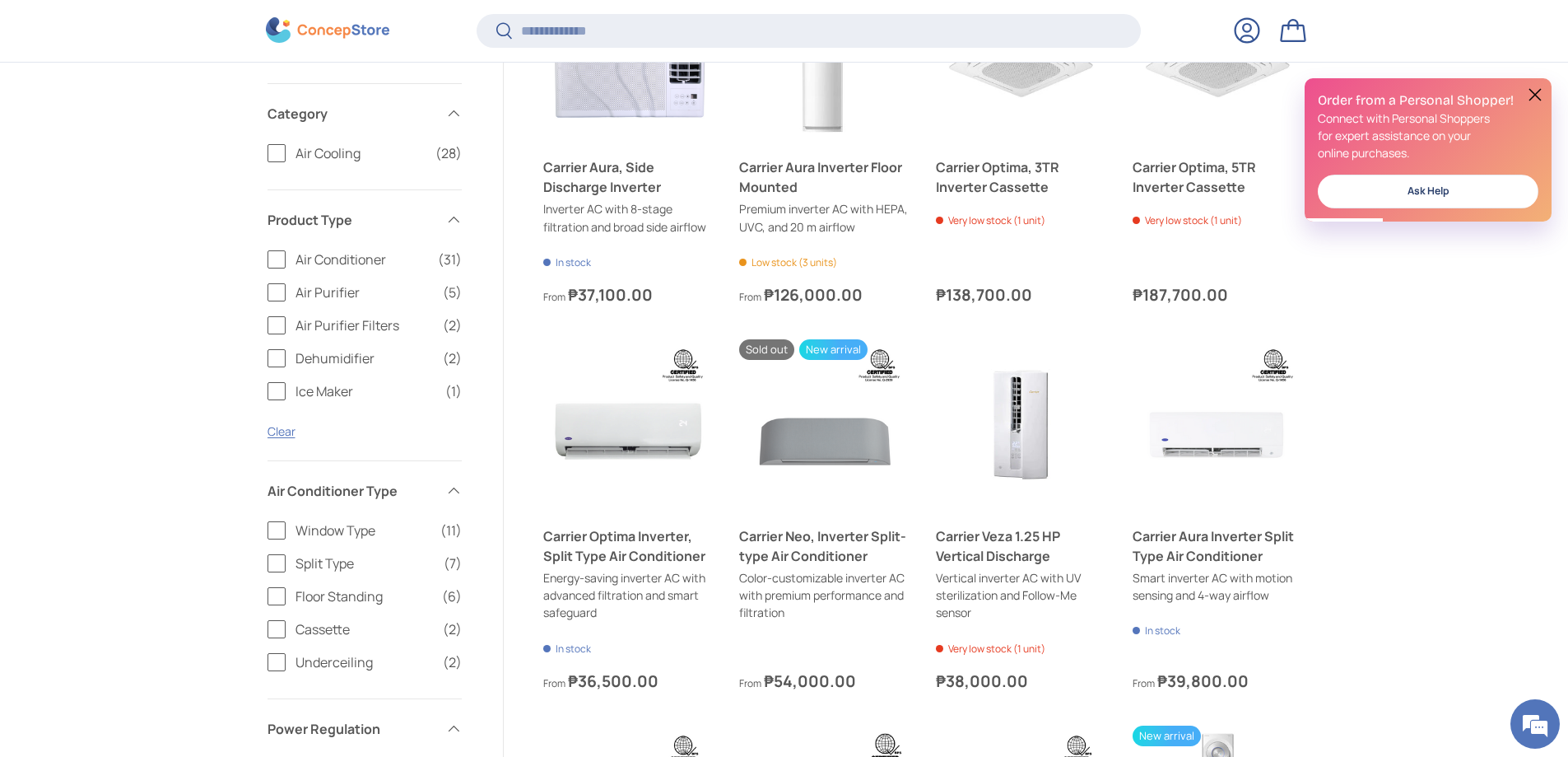
click at [355, 564] on span "Split Type" at bounding box center [365, 563] width 139 height 20
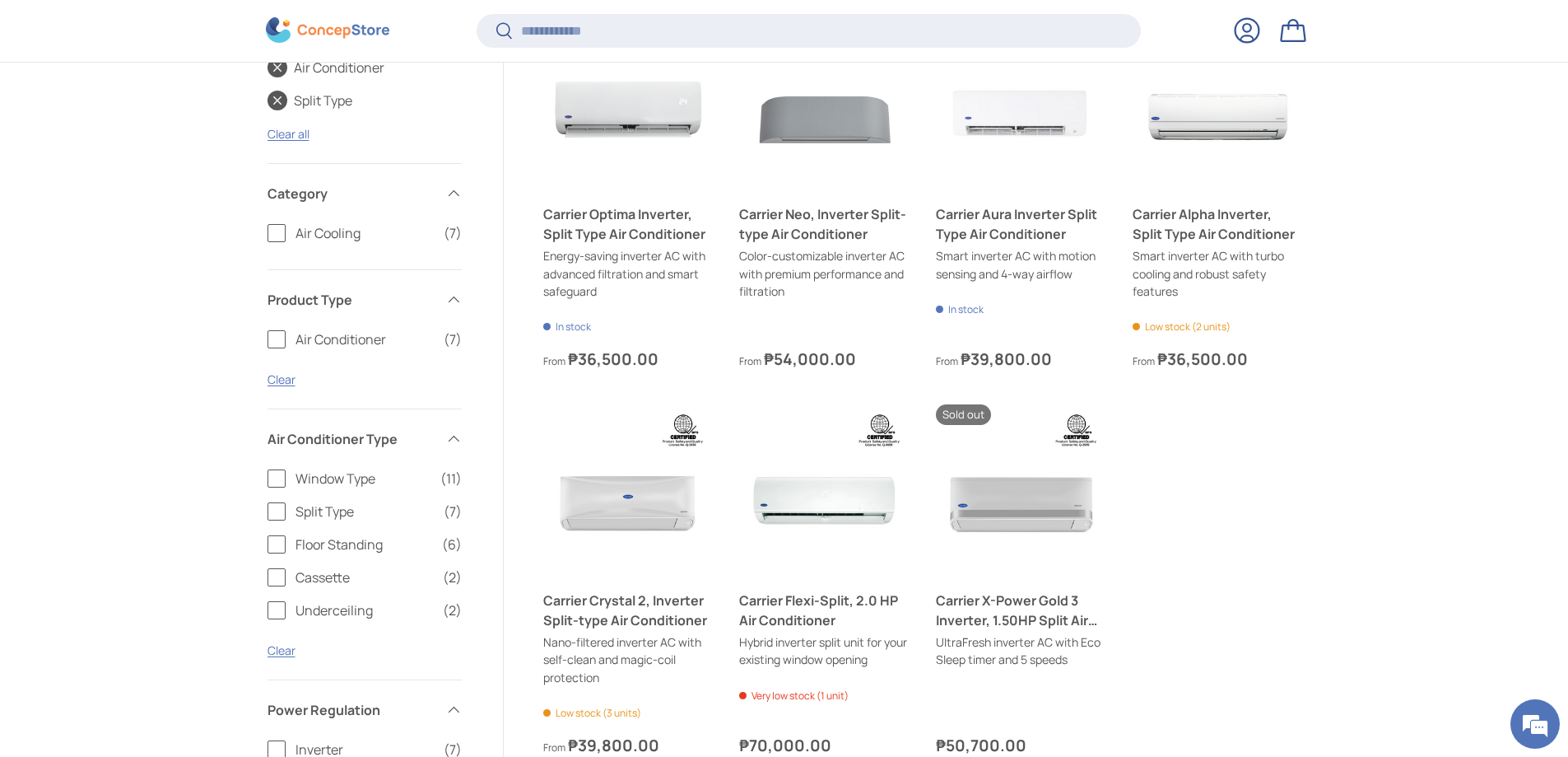
scroll to position [294, 0]
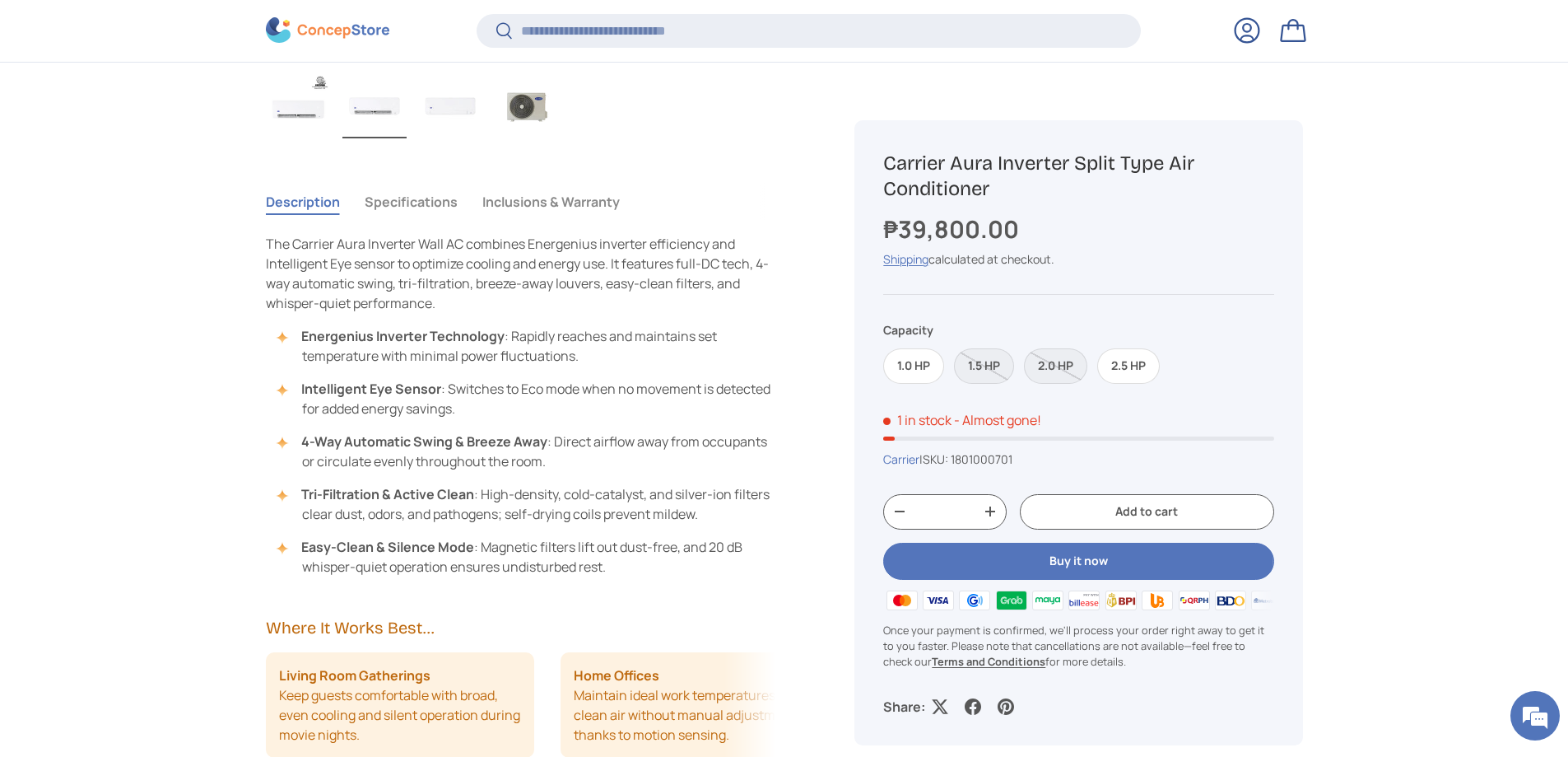
scroll to position [1162, 0]
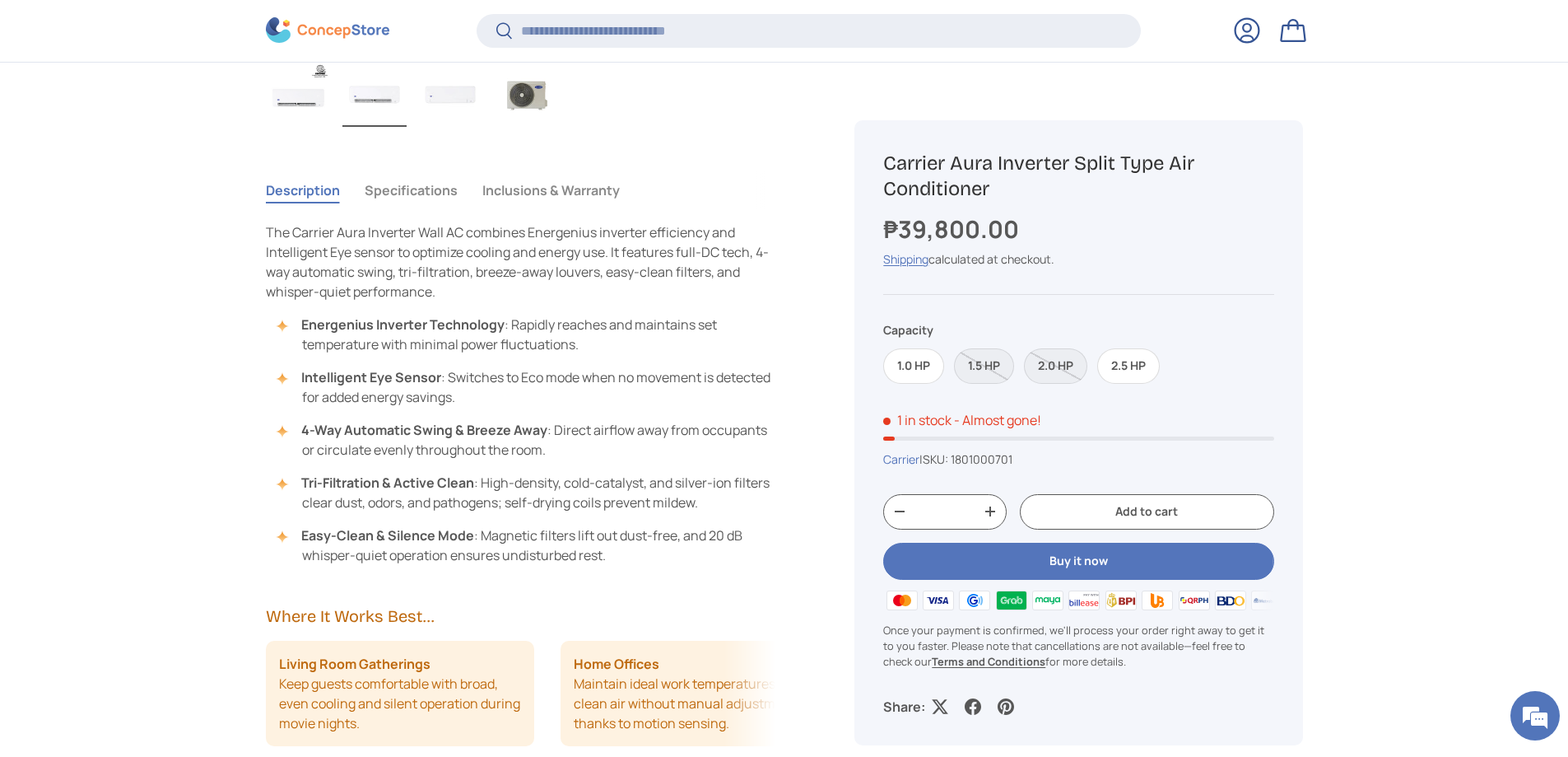
click at [401, 183] on button "Specifications" at bounding box center [411, 190] width 93 height 38
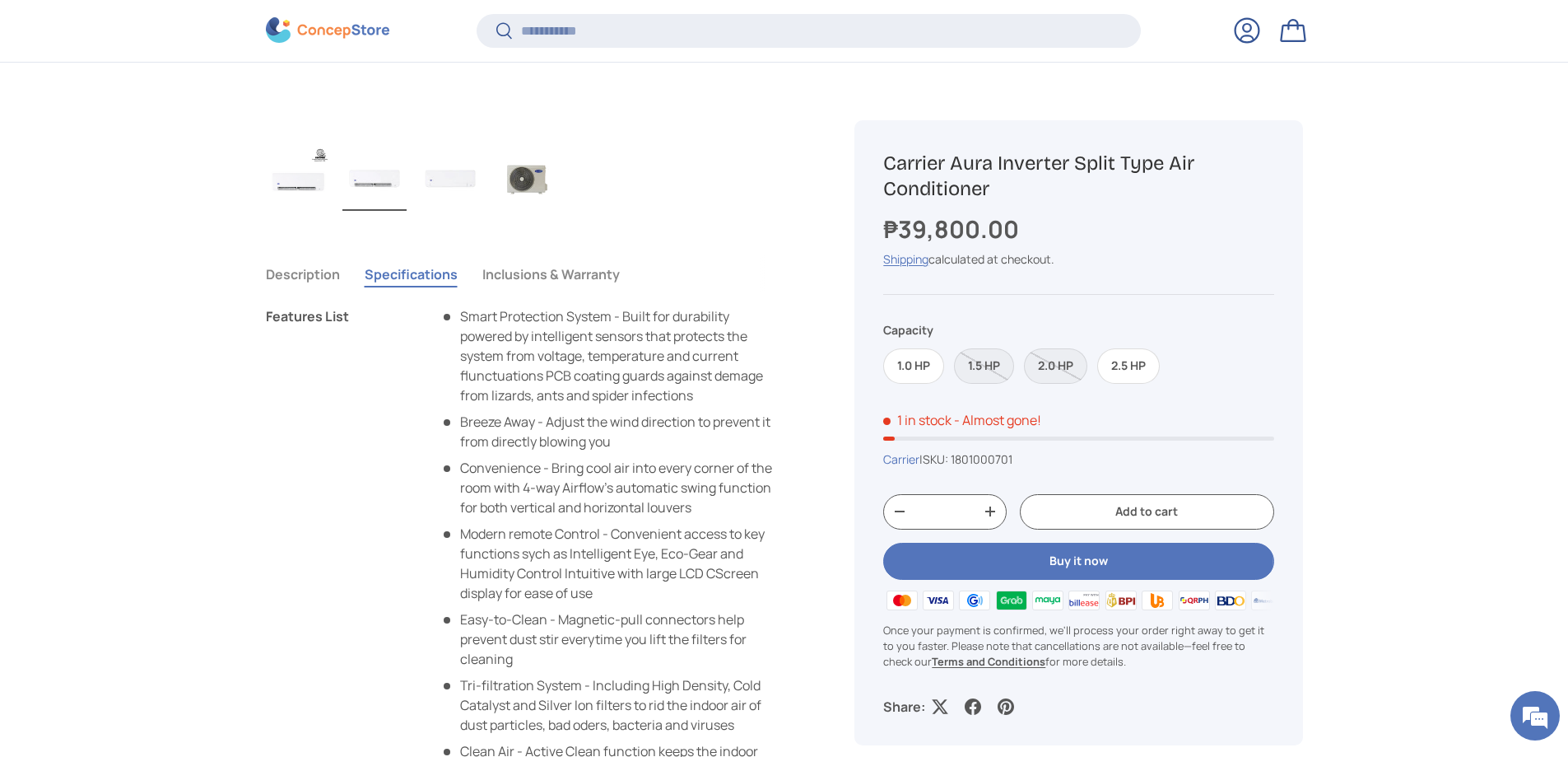
scroll to position [1079, 0]
click at [565, 276] on button "Inclusions & Warranty" at bounding box center [550, 272] width 138 height 38
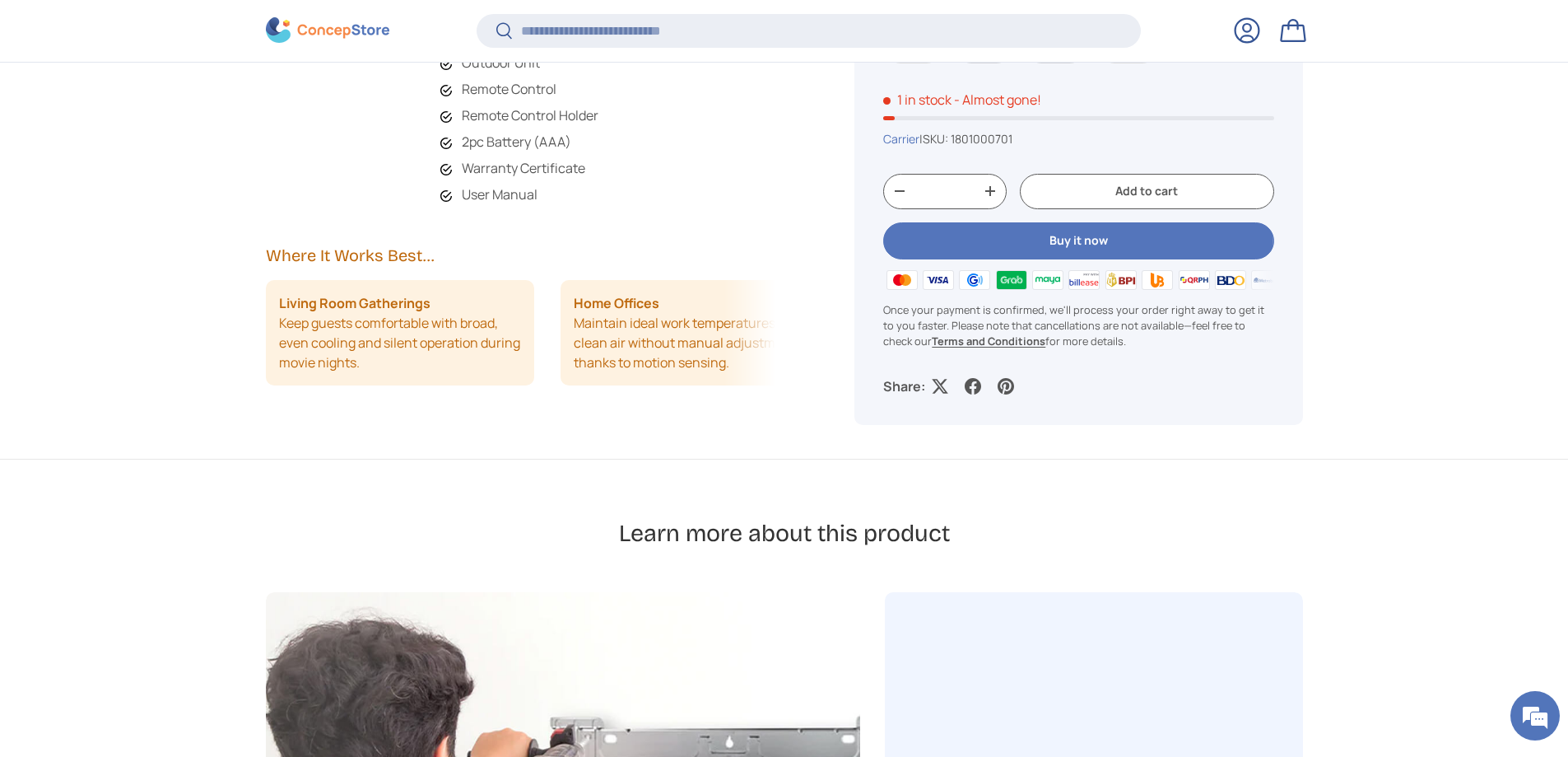
scroll to position [1165, 0]
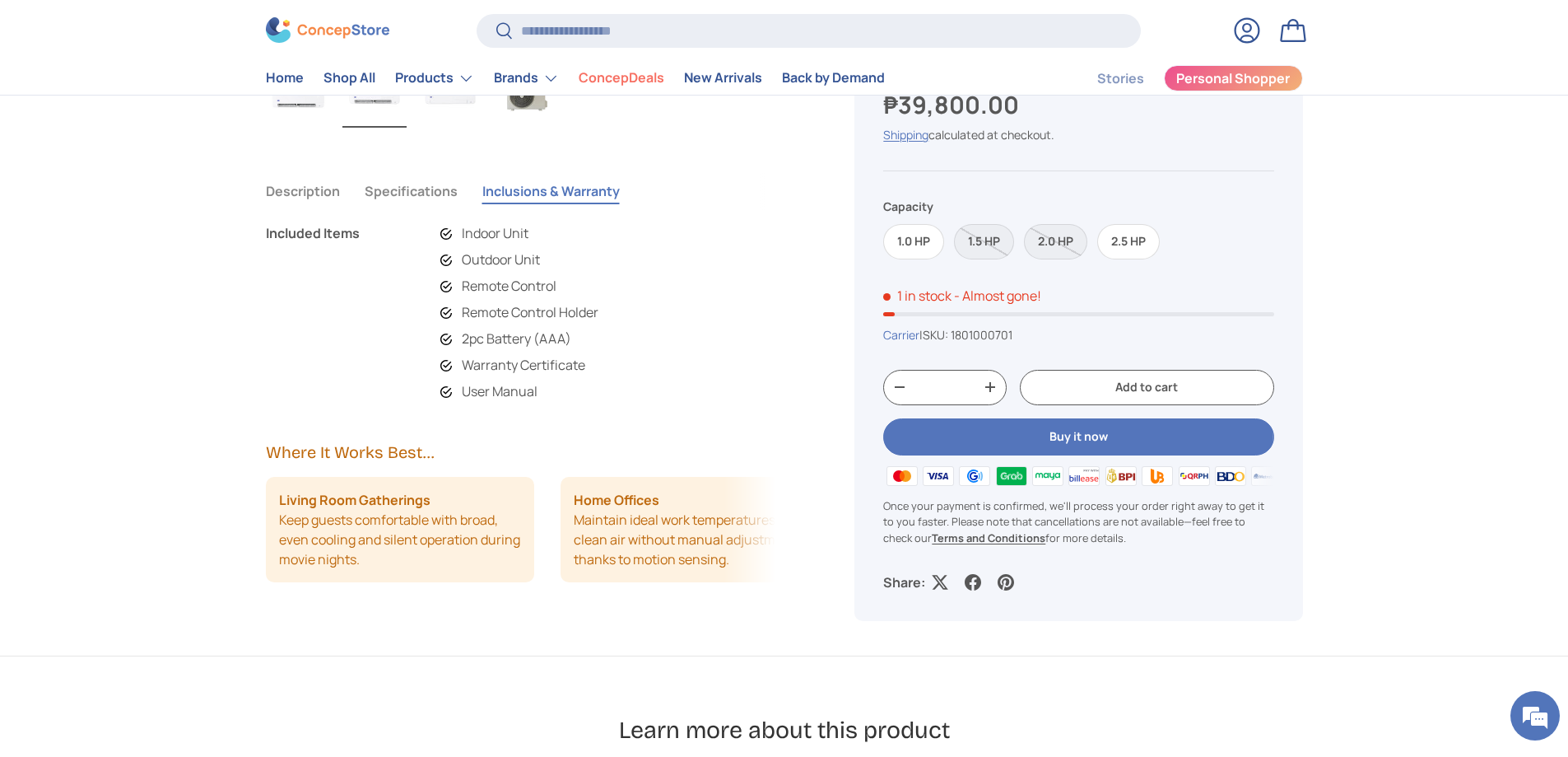
click at [441, 196] on button "Specifications" at bounding box center [411, 191] width 93 height 38
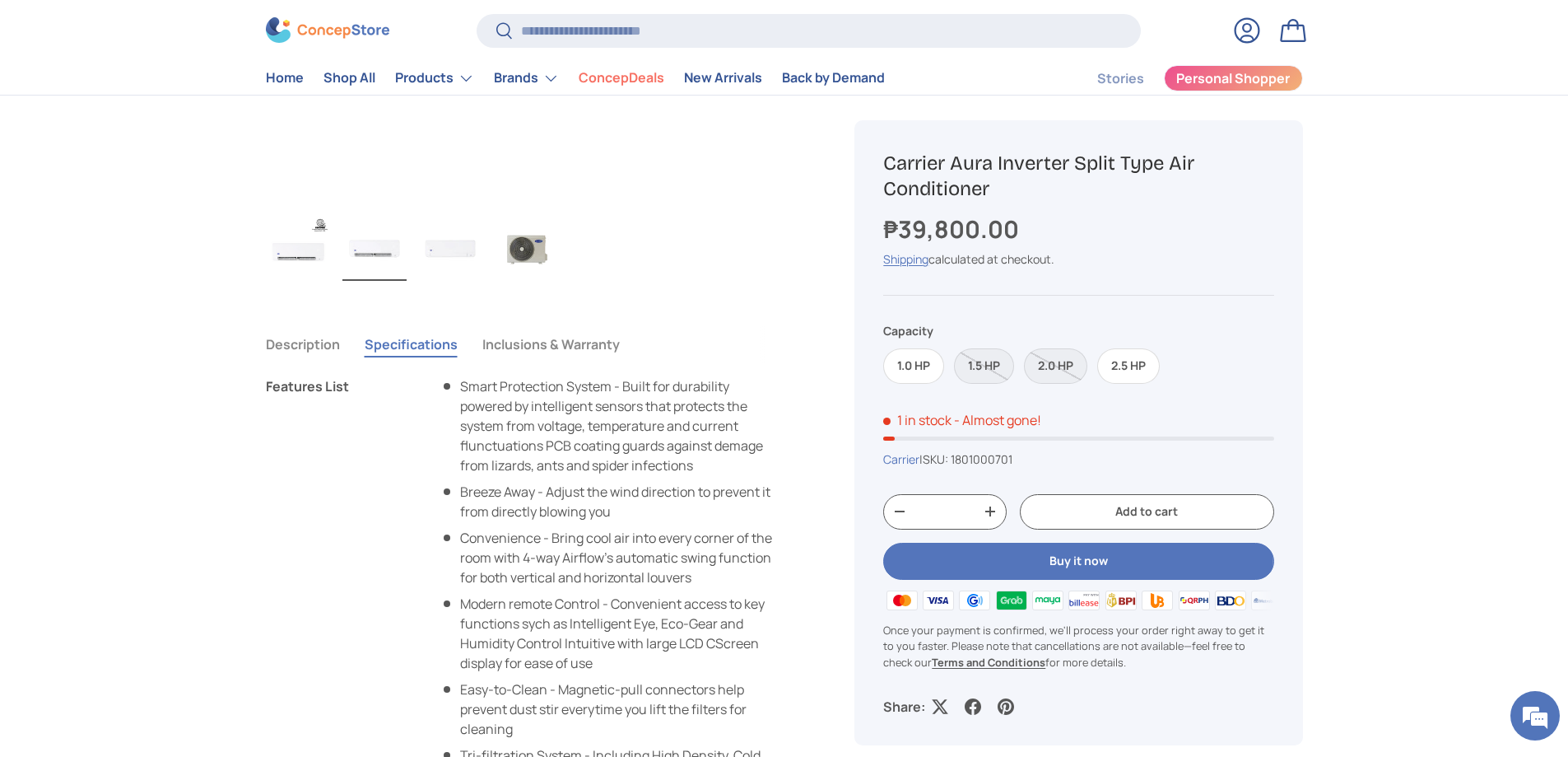
scroll to position [1001, 0]
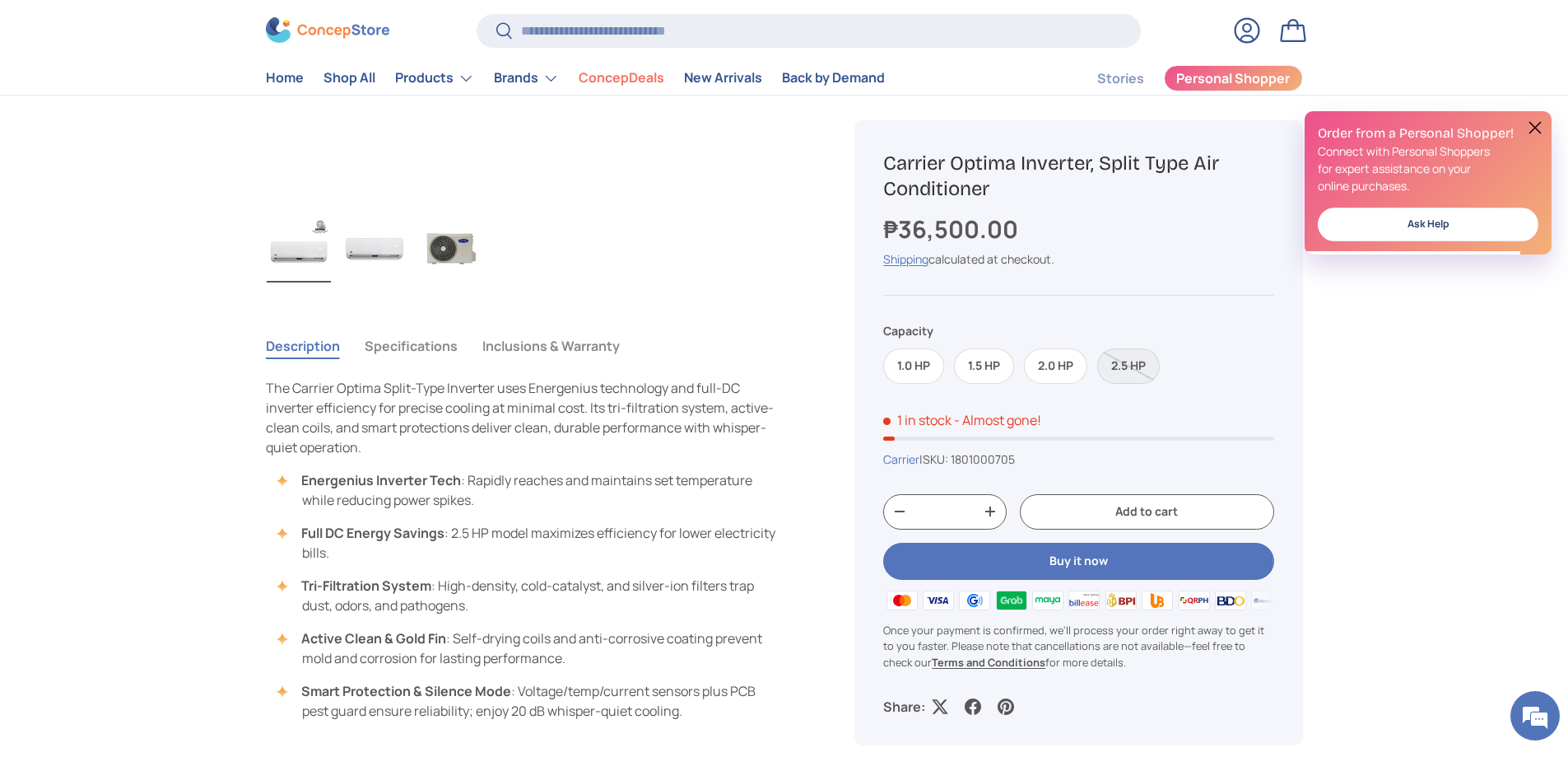
scroll to position [573, 0]
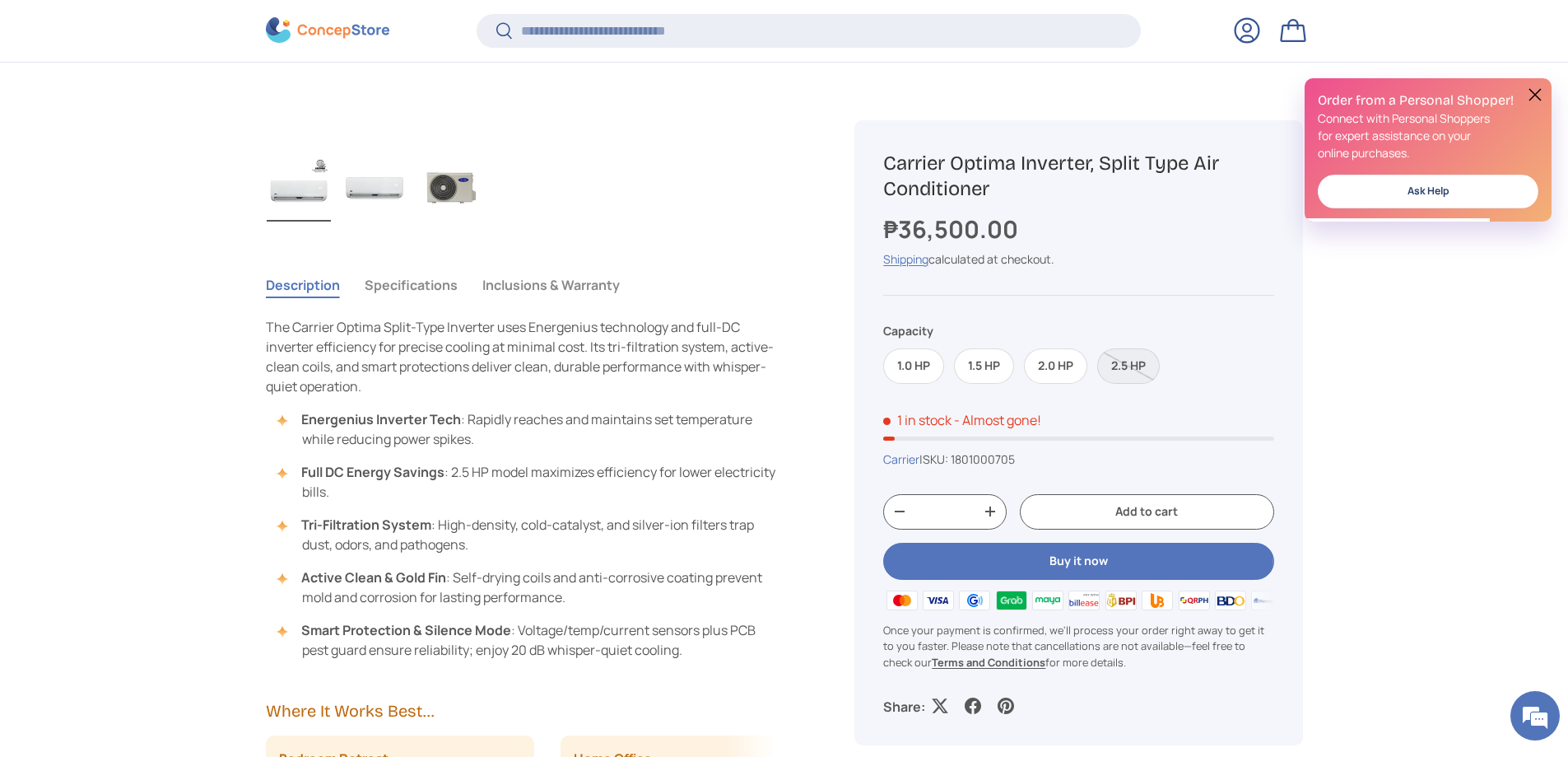
click at [460, 191] on img "Gallery Viewer" at bounding box center [450, 188] width 64 height 66
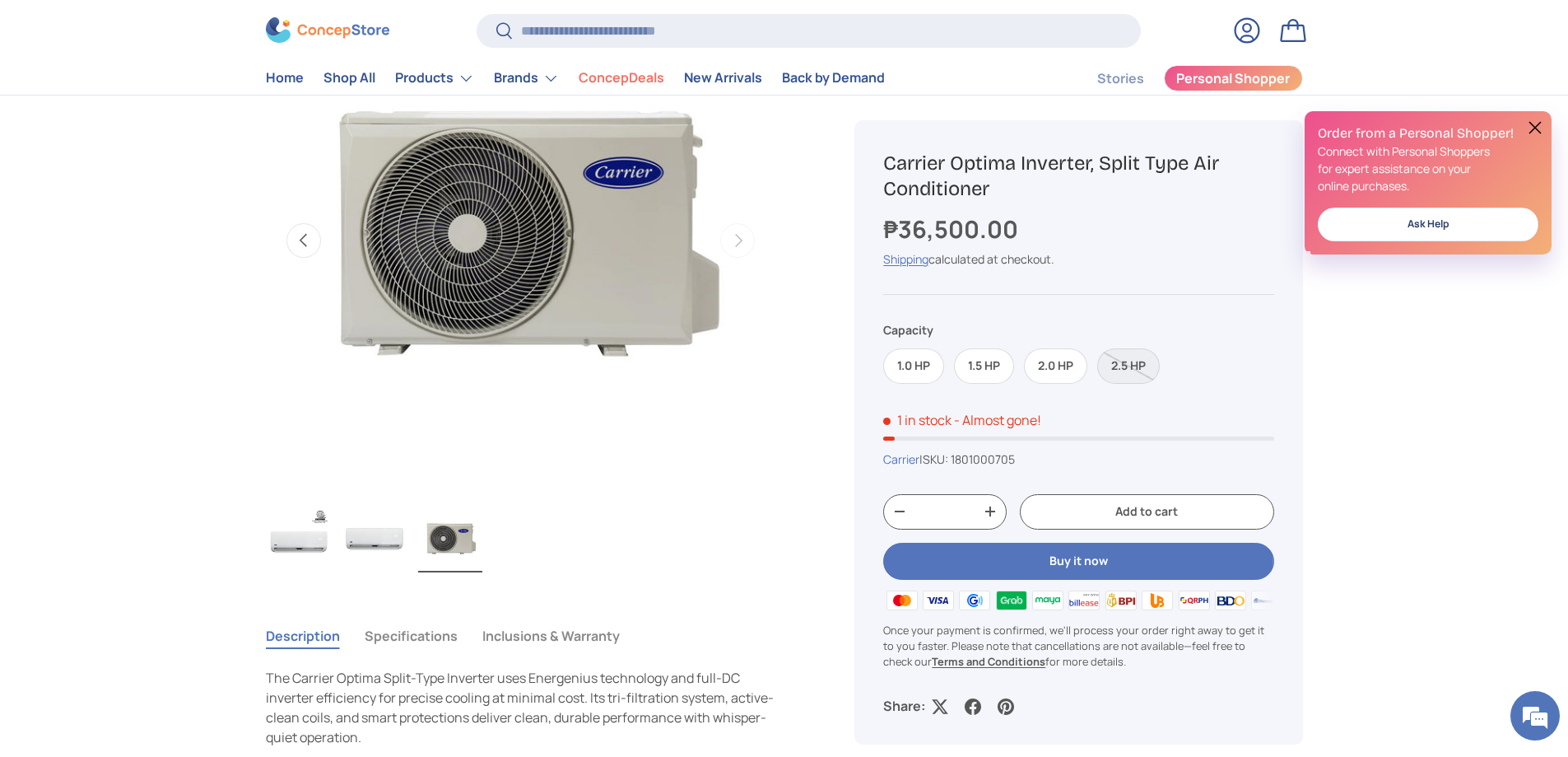
scroll to position [494, 0]
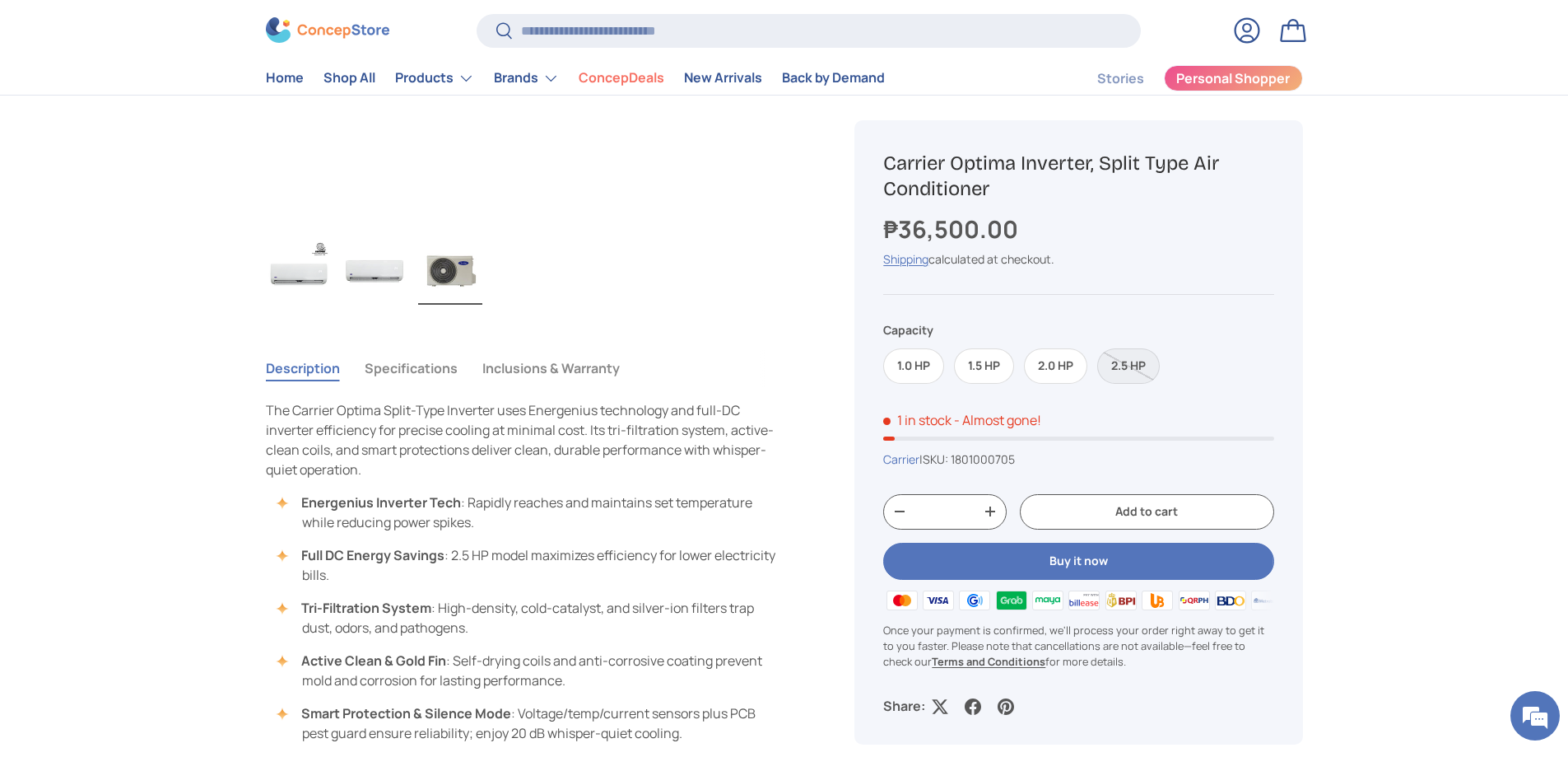
click at [372, 252] on img "Gallery Viewer" at bounding box center [374, 271] width 64 height 66
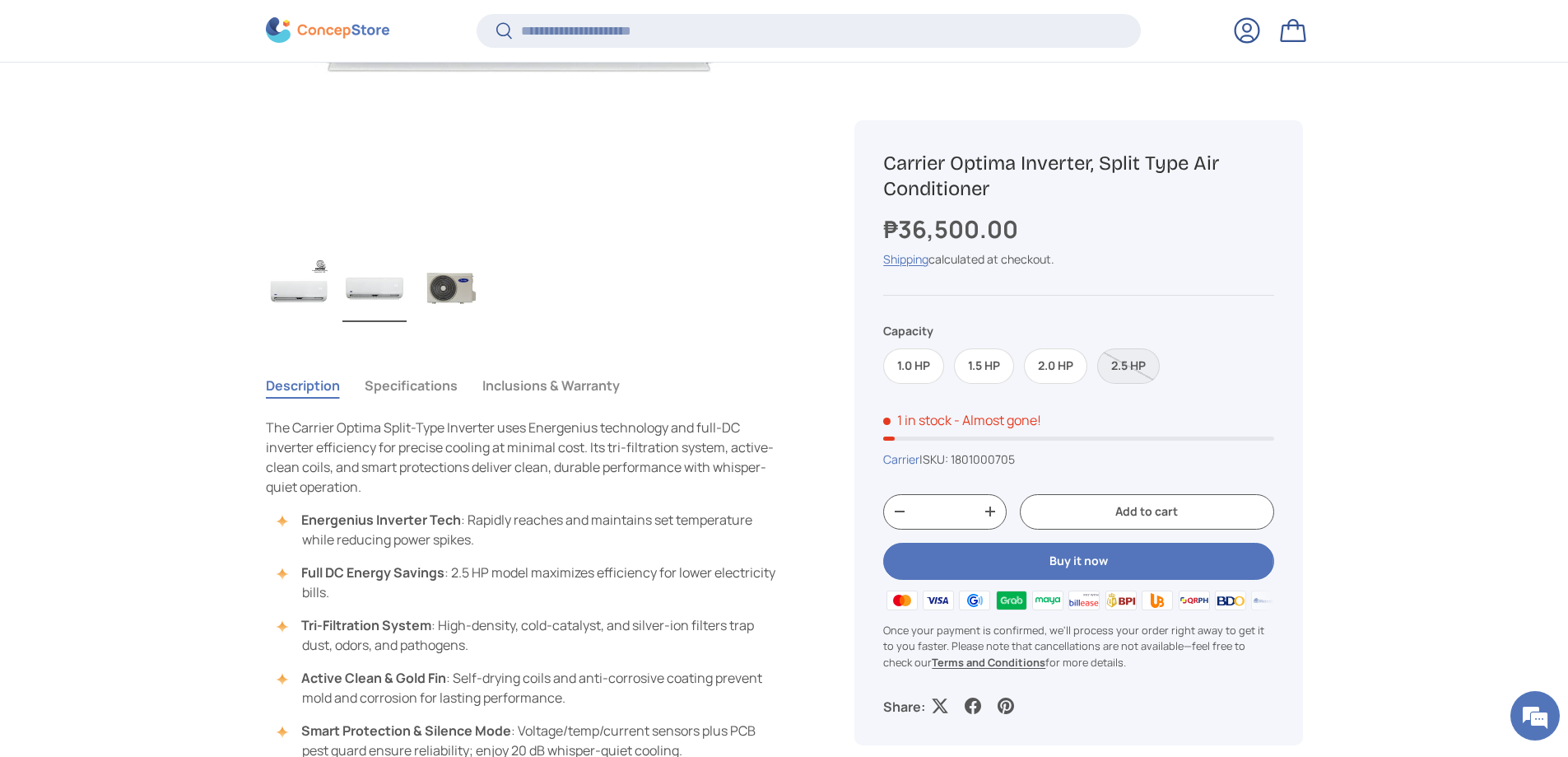
scroll to position [491, 0]
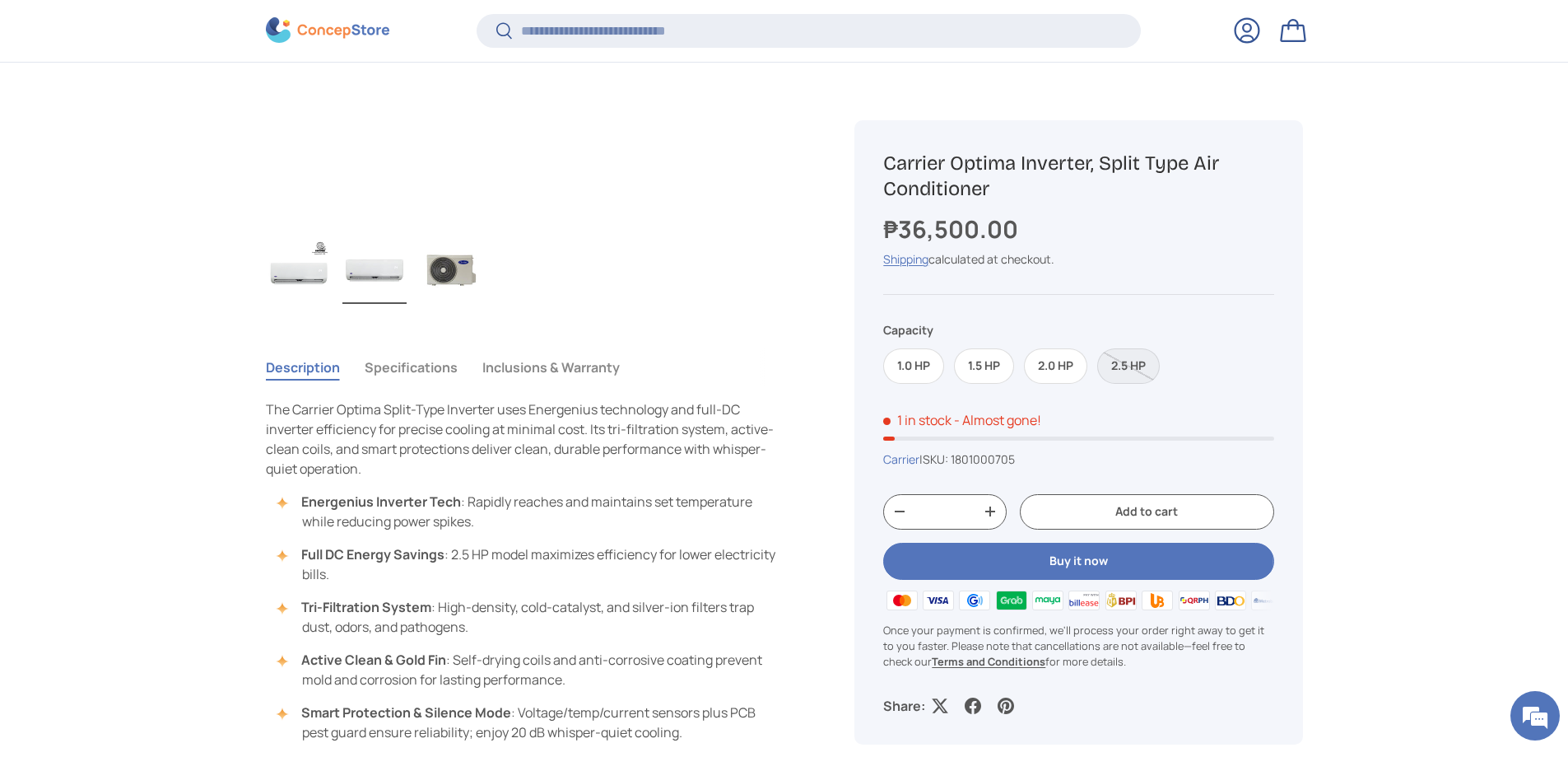
drag, startPoint x: 546, startPoint y: 345, endPoint x: 548, endPoint y: 358, distance: 13.2
click at [548, 354] on div "Description Specifications Inclusions & Warranty The Carrier Optima Split-Type …" at bounding box center [541, 668] width 550 height 653
click at [548, 364] on button "Inclusions & Warranty" at bounding box center [550, 367] width 138 height 38
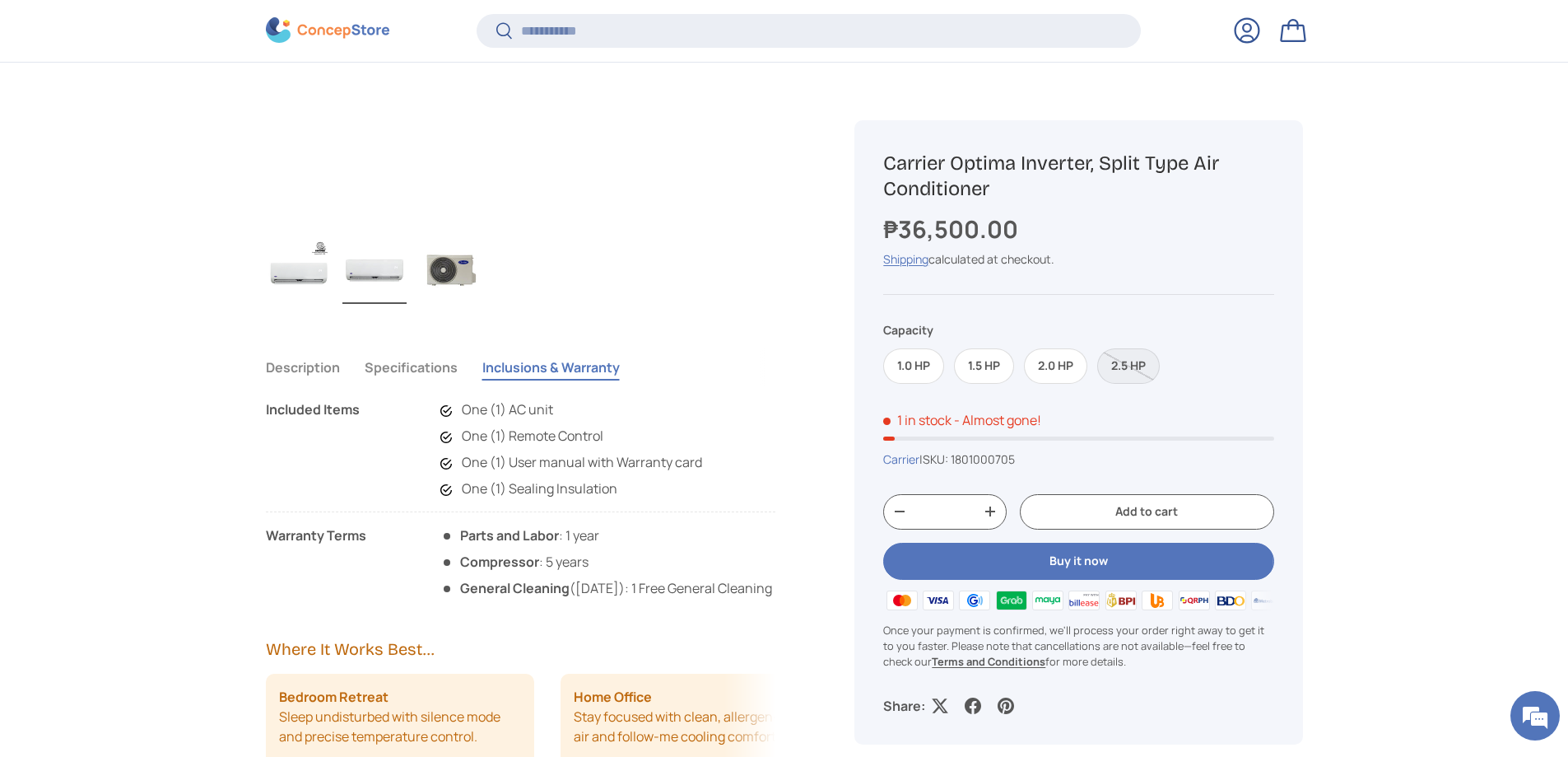
click at [390, 375] on button "Specifications" at bounding box center [411, 367] width 93 height 38
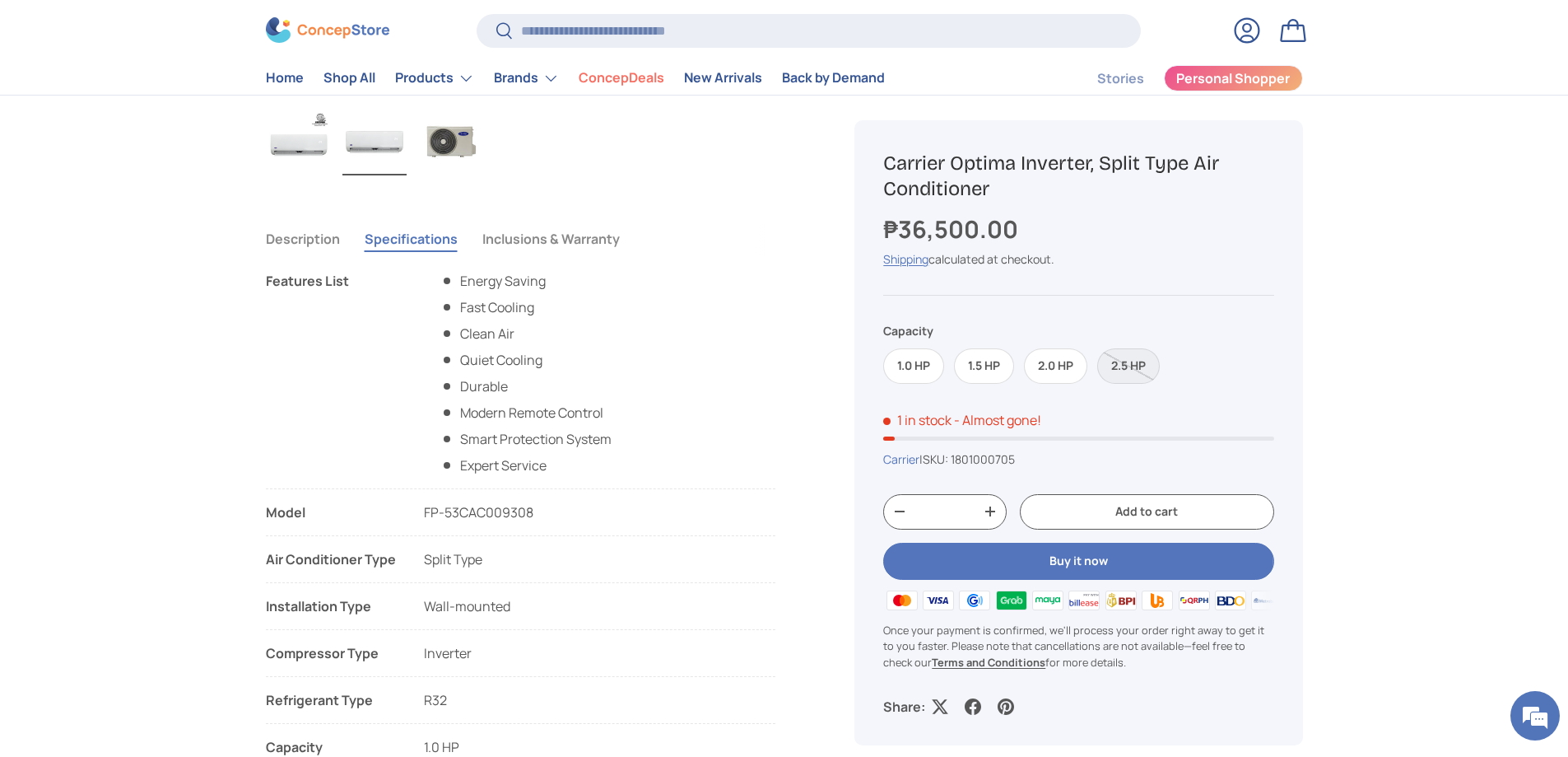
scroll to position [576, 0]
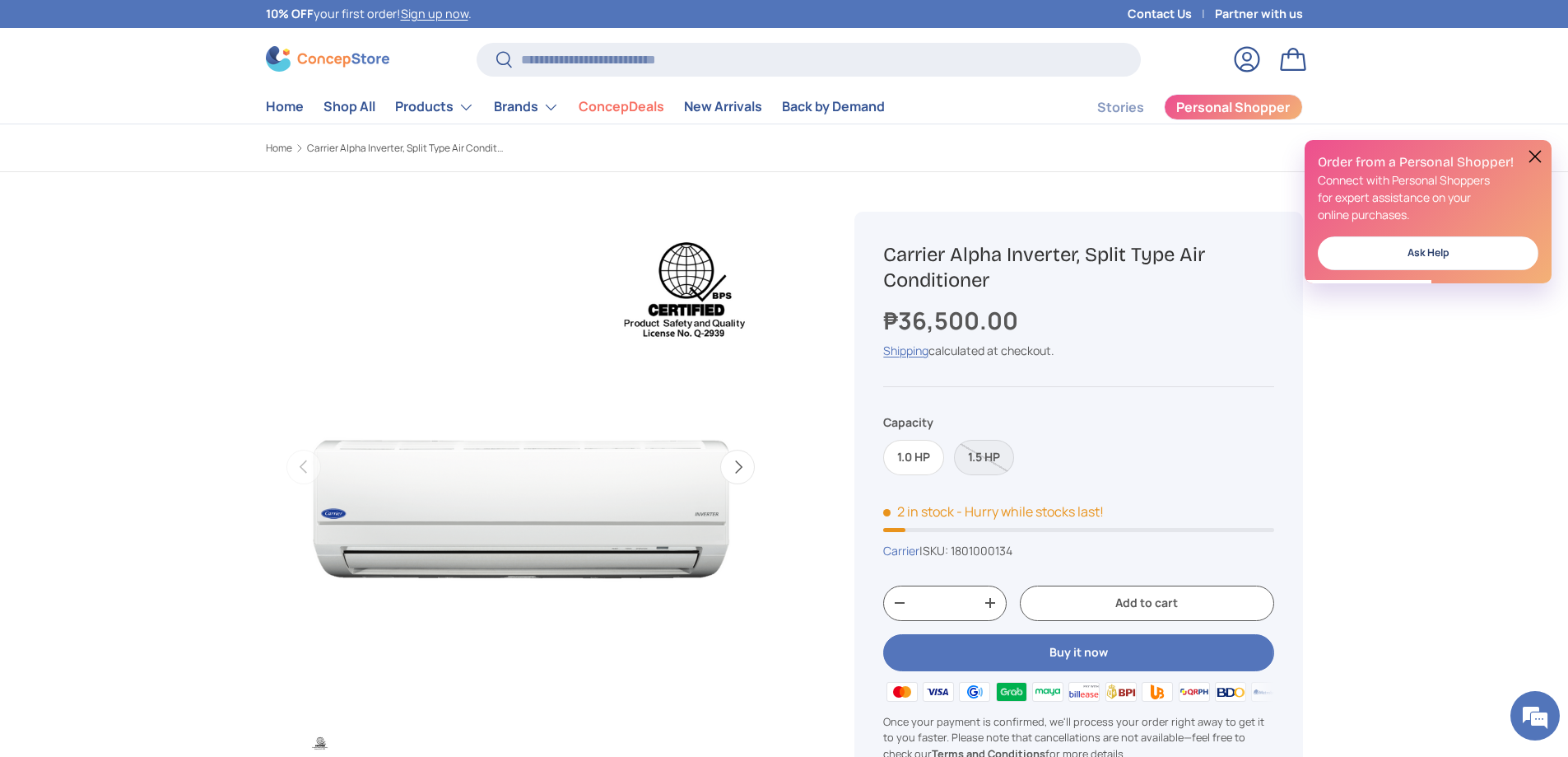
click at [741, 470] on button "Next" at bounding box center [737, 466] width 34 height 34
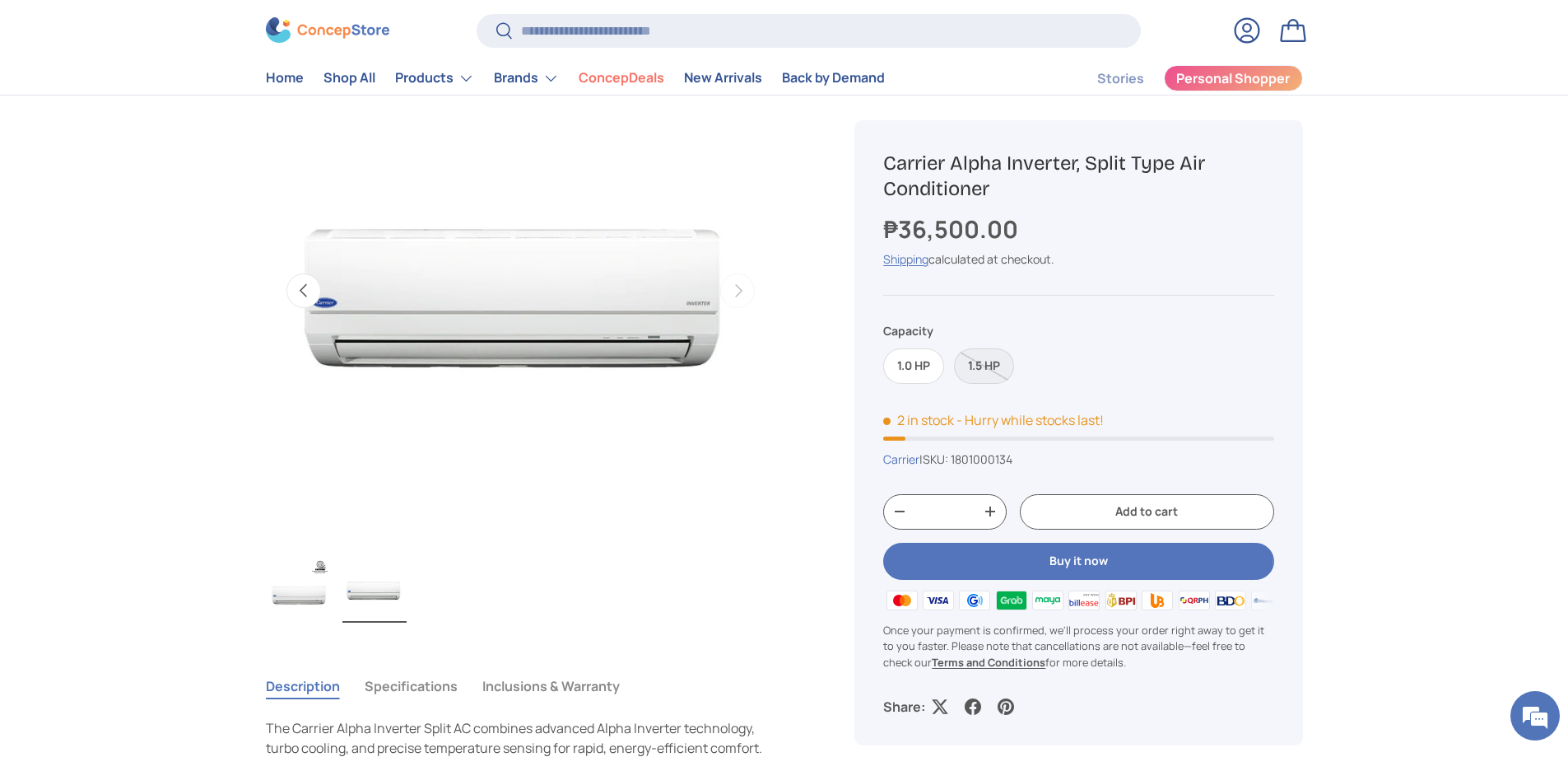
scroll to position [412, 0]
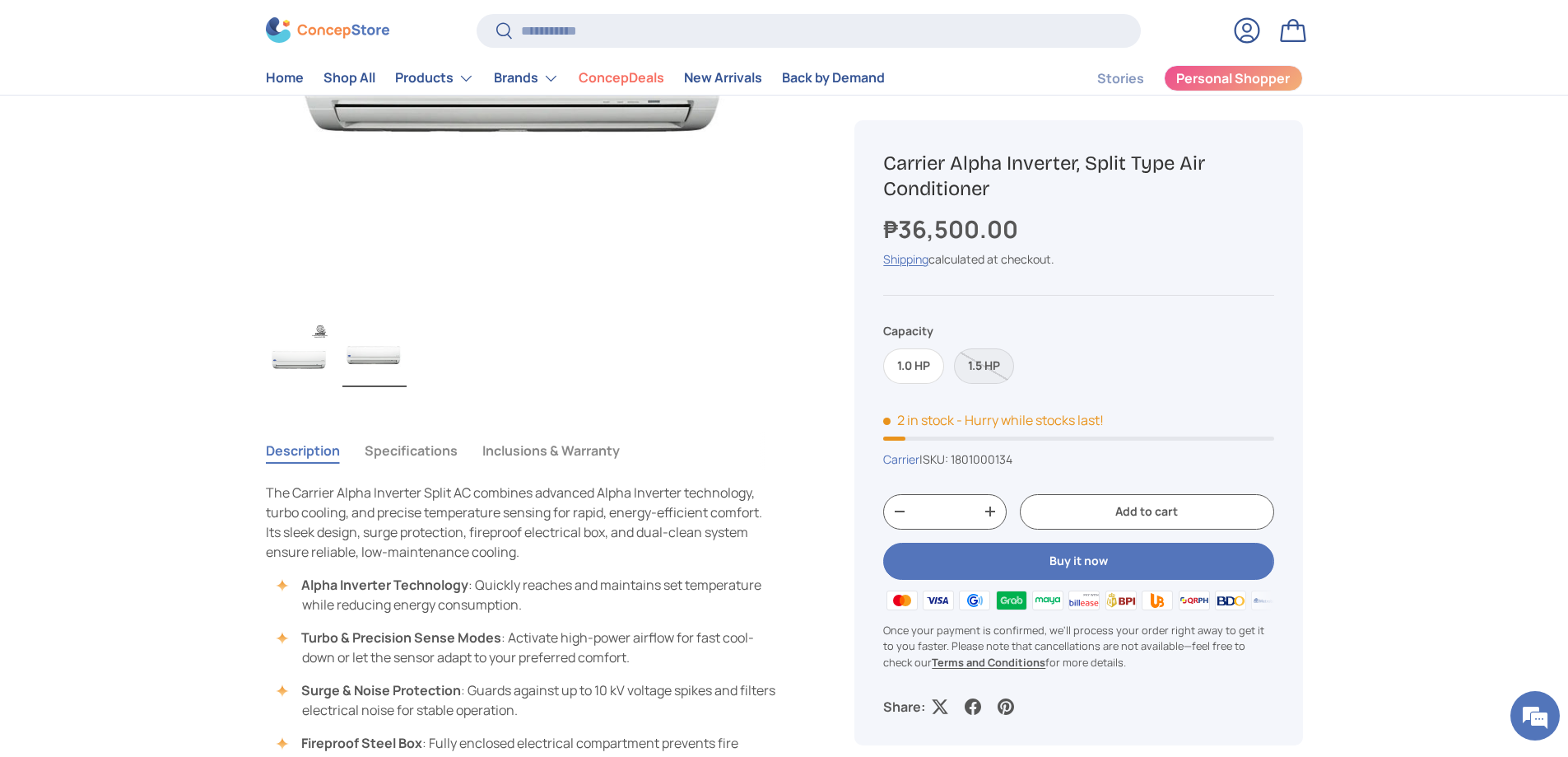
click at [537, 450] on button "Inclusions & Warranty" at bounding box center [550, 450] width 138 height 38
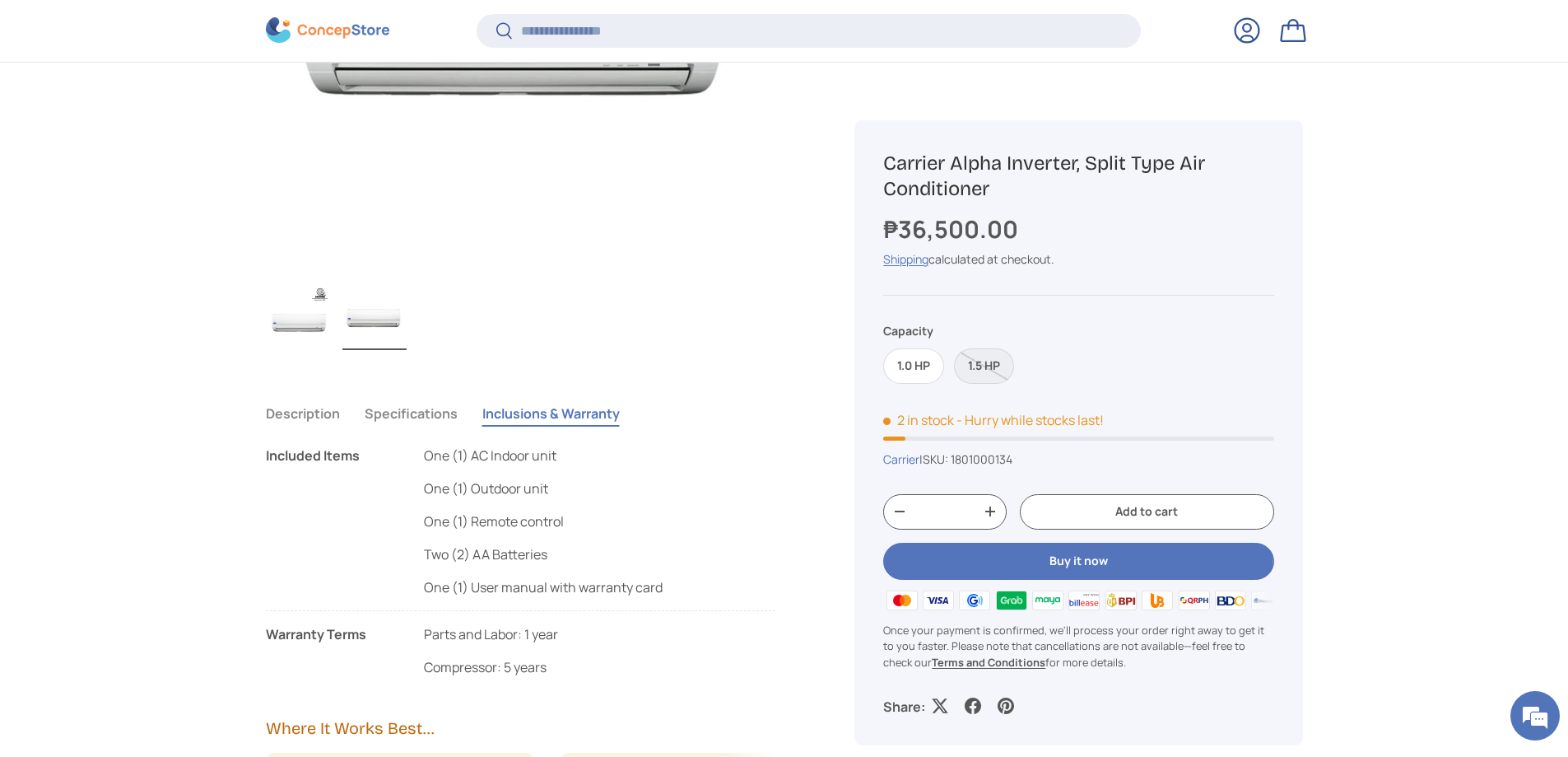
scroll to position [573, 0]
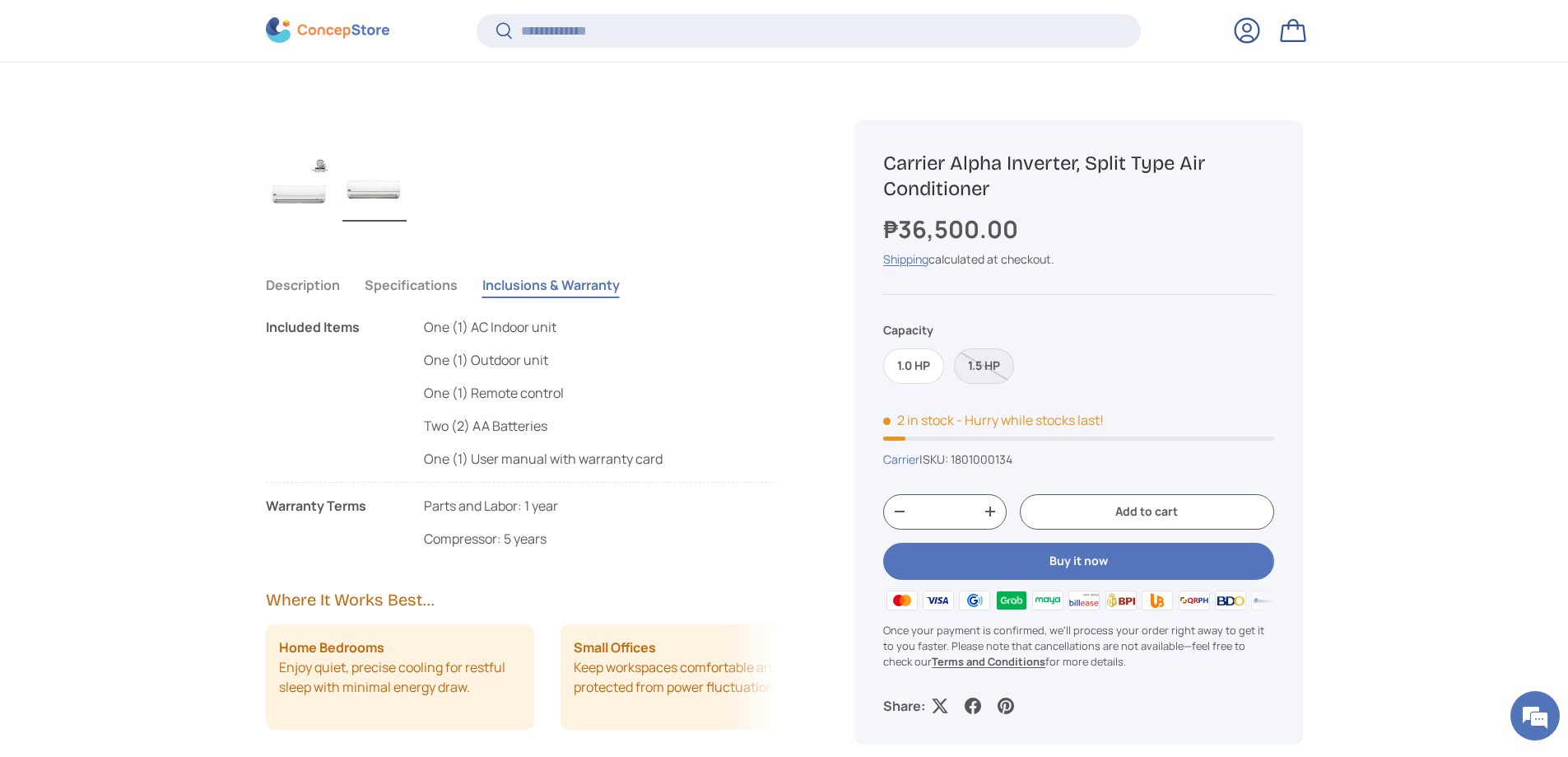
click at [431, 268] on button "Specifications" at bounding box center [411, 285] width 93 height 38
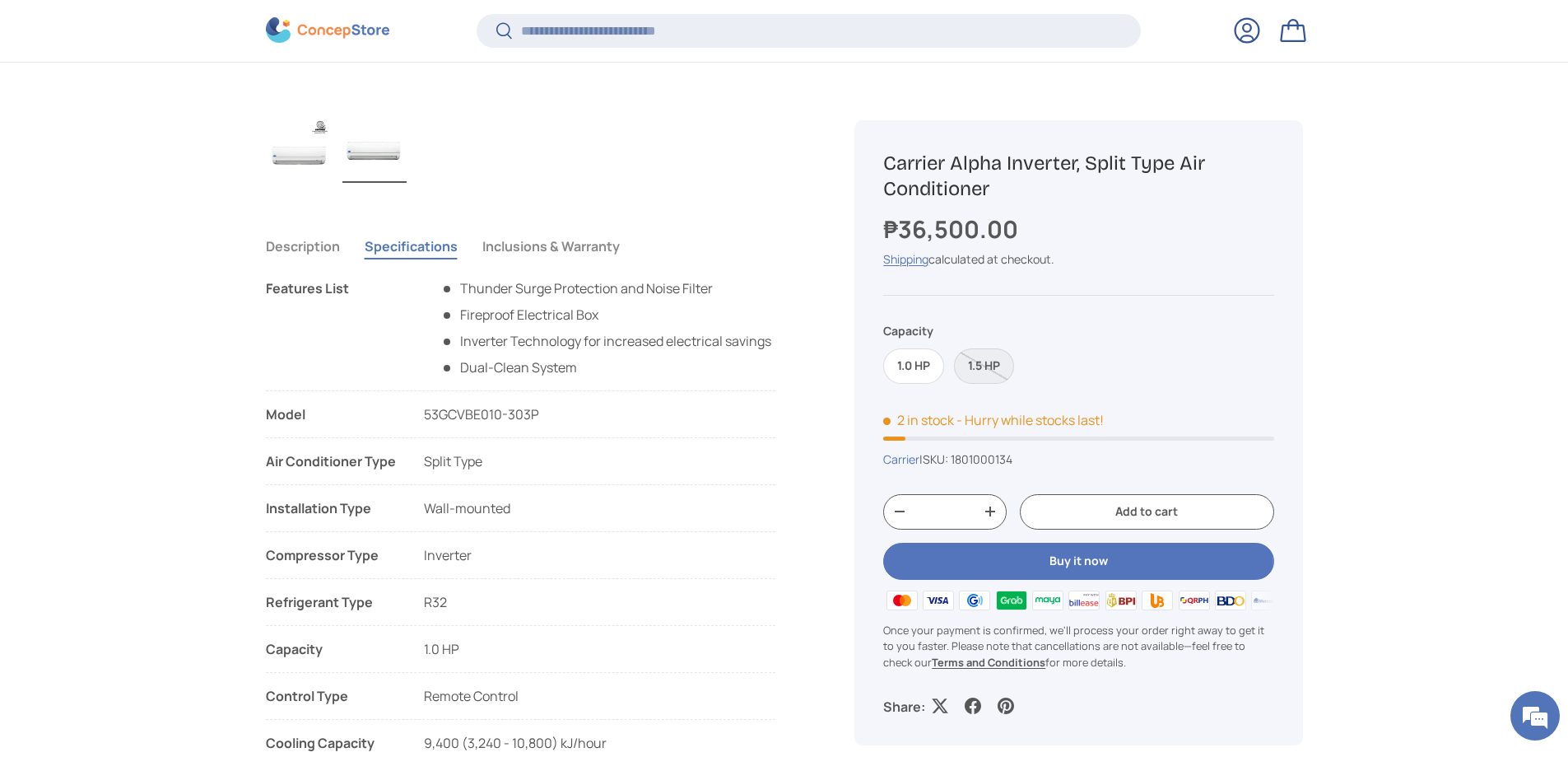
scroll to position [655, 0]
